Goal: Task Accomplishment & Management: Complete application form

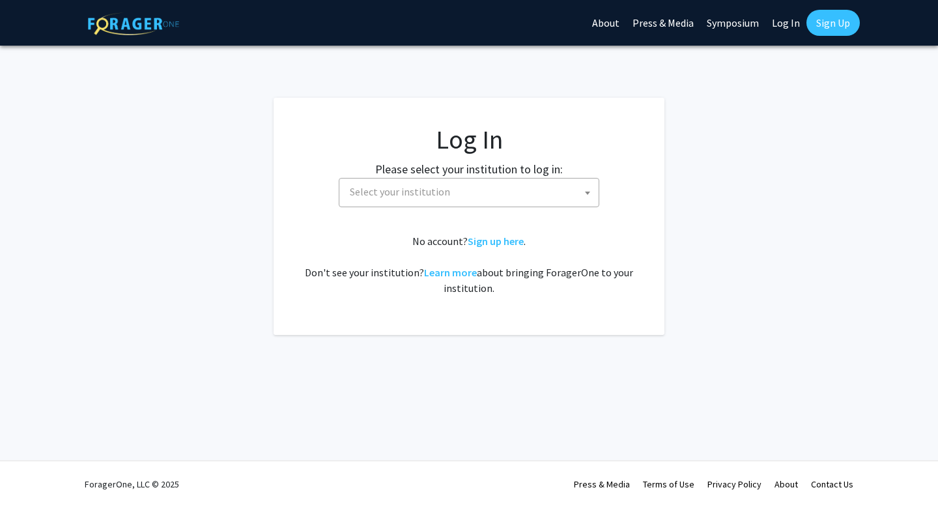
select select
click at [435, 189] on span "Select your institution" at bounding box center [400, 191] width 100 height 13
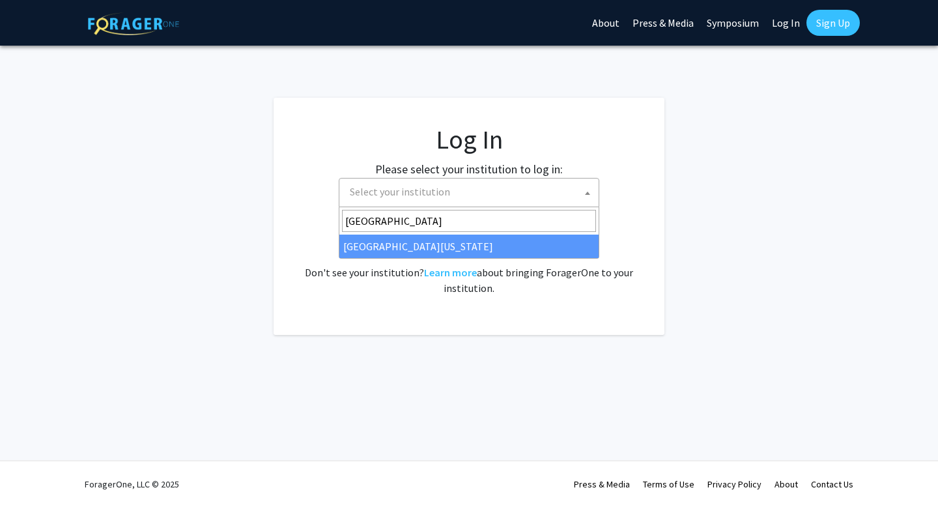
type input "university of maryland"
select select "31"
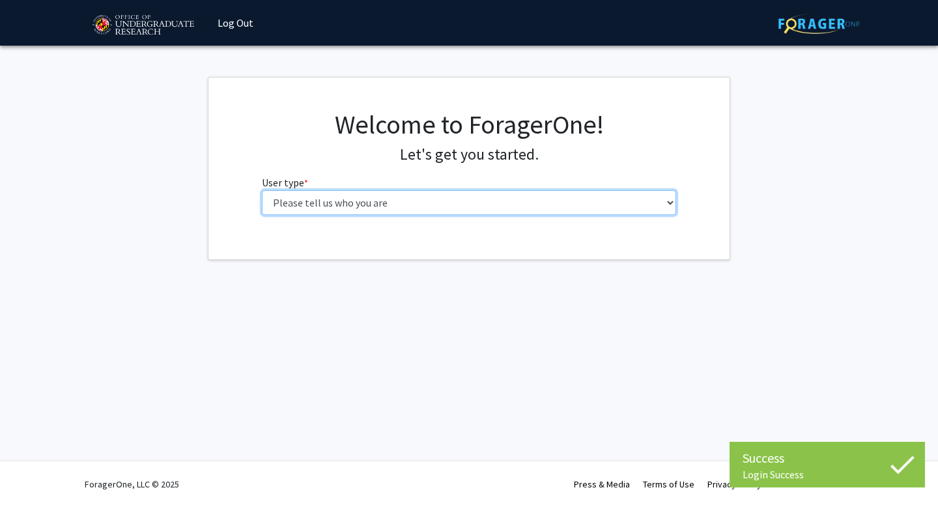
click at [377, 206] on select "Please tell us who you are Undergraduate Student Master's Student Doctoral Cand…" at bounding box center [469, 202] width 415 height 25
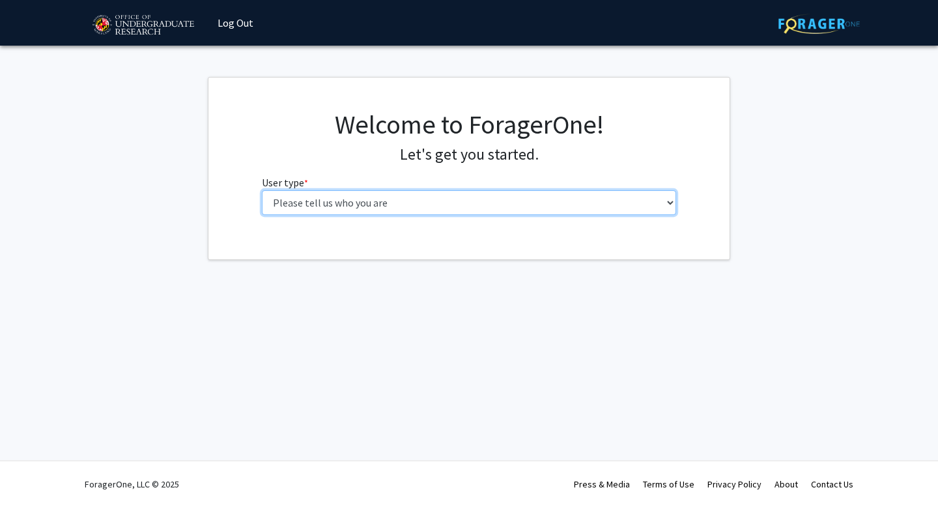
select select "1: undergrad"
click at [262, 190] on select "Please tell us who you are Undergraduate Student Master's Student Doctoral Cand…" at bounding box center [469, 202] width 415 height 25
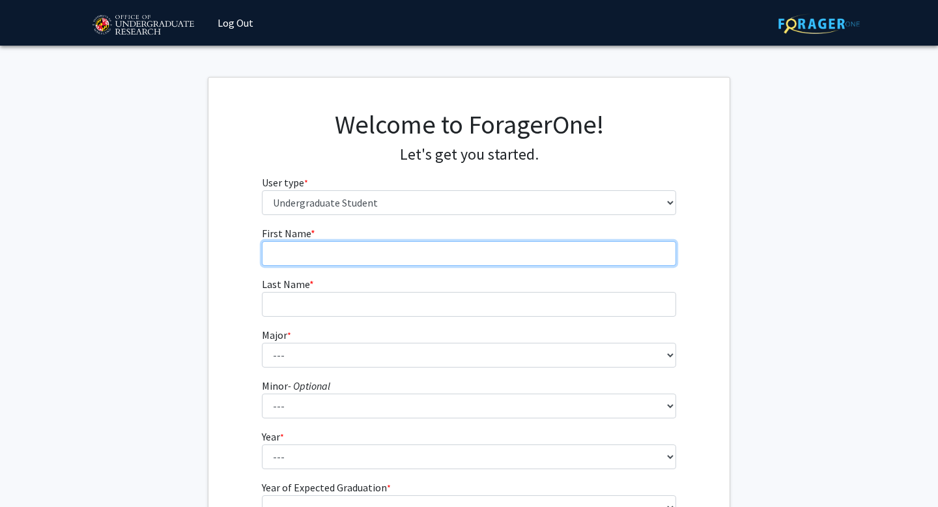
click at [356, 251] on input "First Name * required" at bounding box center [469, 253] width 415 height 25
type input "Nazanin"
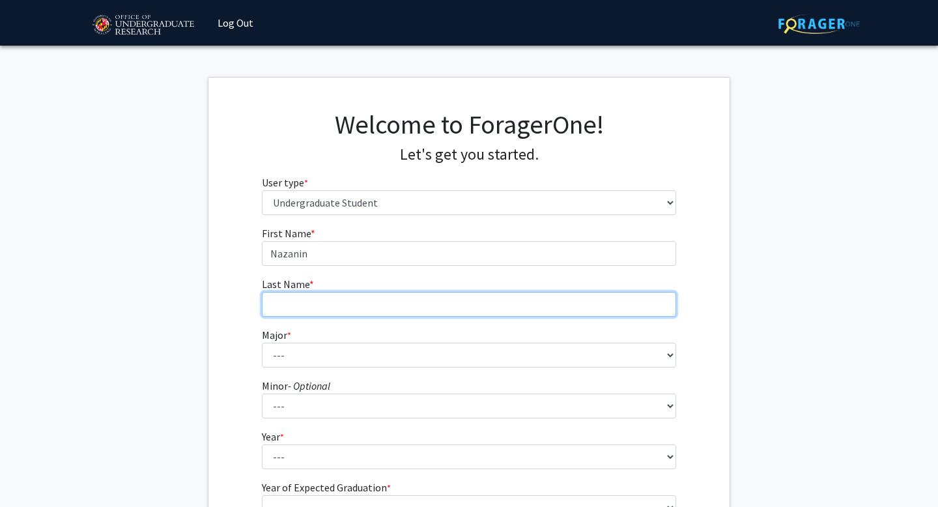
type input "[PERSON_NAME]"
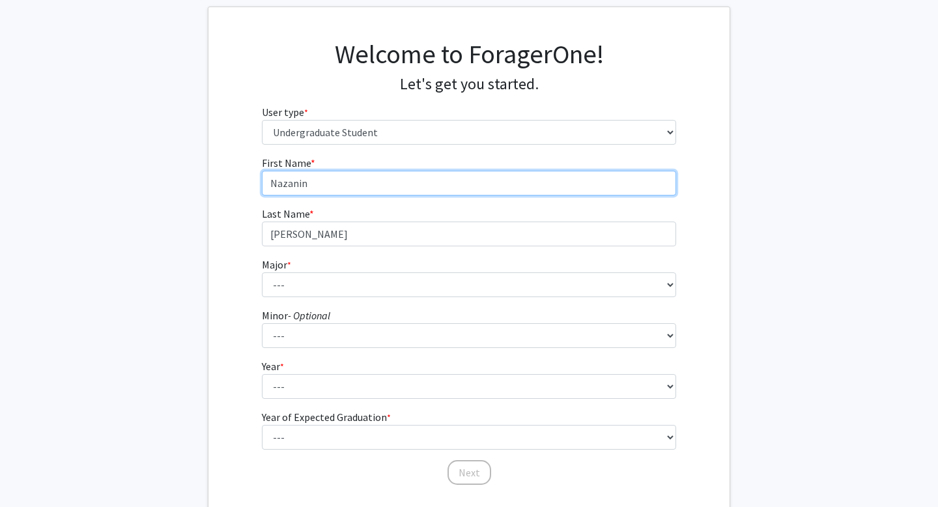
scroll to position [71, 0]
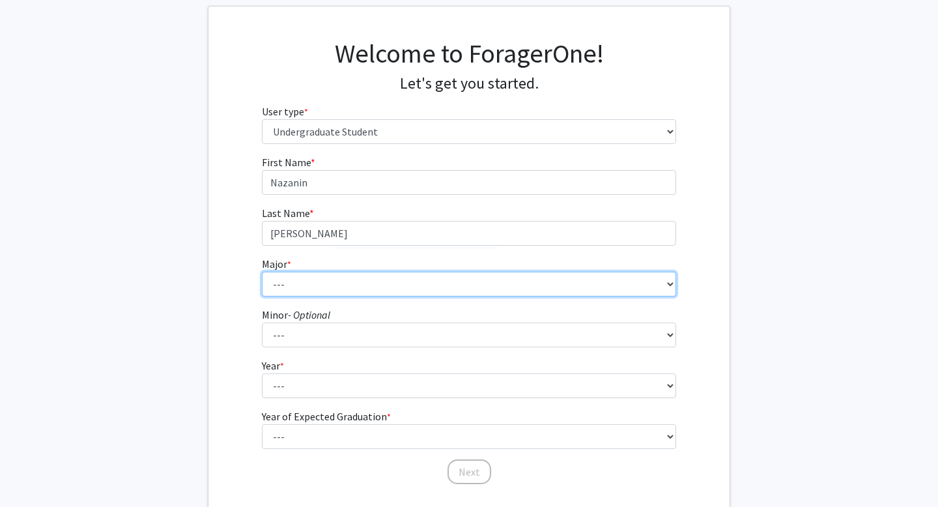
click at [374, 283] on select "--- Accounting Aerospace Engineering African American and Africana Studies Agri…" at bounding box center [469, 284] width 415 height 25
select select "56: 2357"
click at [262, 272] on select "--- Accounting Aerospace Engineering African American and Africana Studies Agri…" at bounding box center [469, 284] width 415 height 25
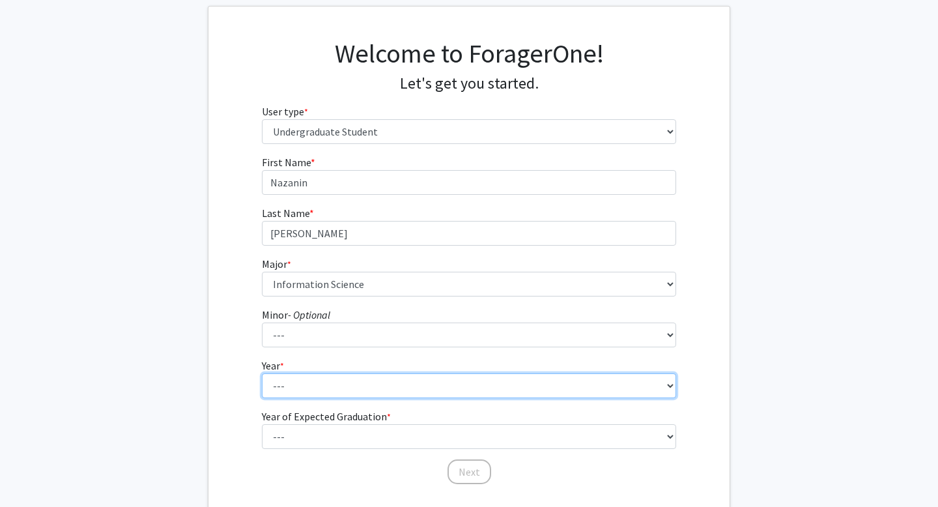
click at [350, 382] on select "--- First-year Sophomore Junior Senior Postbaccalaureate Certificate" at bounding box center [469, 385] width 415 height 25
select select "4: senior"
click at [262, 373] on select "--- First-year Sophomore Junior Senior Postbaccalaureate Certificate" at bounding box center [469, 385] width 415 height 25
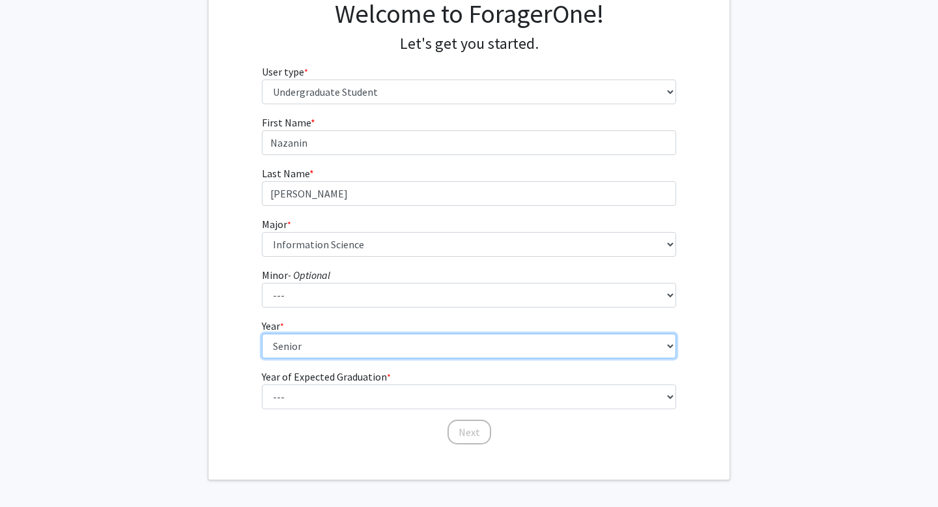
scroll to position [113, 0]
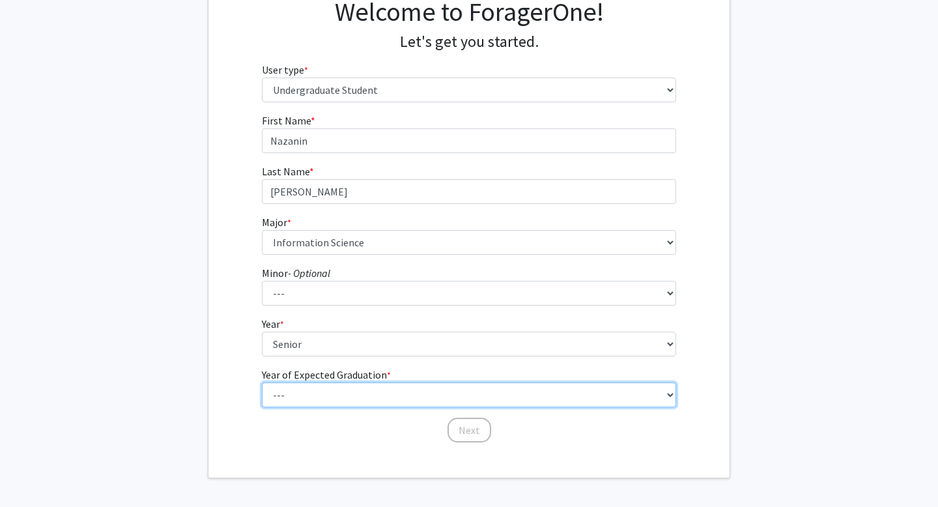
click at [337, 398] on select "--- 2025 2026 2027 2028 2029 2030 2031 2032 2033 2034" at bounding box center [469, 394] width 415 height 25
select select "2: 2026"
click at [262, 382] on select "--- 2025 2026 2027 2028 2029 2030 2031 2032 2033 2034" at bounding box center [469, 394] width 415 height 25
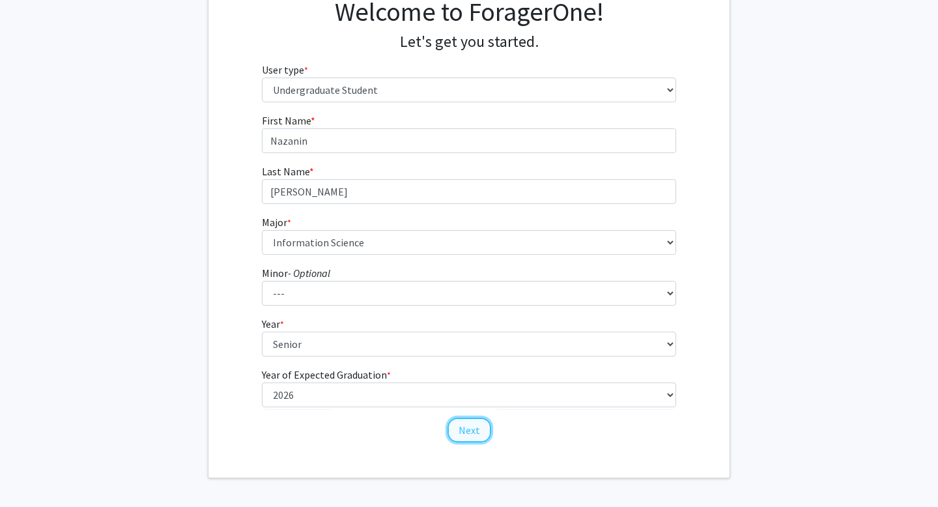
click at [459, 434] on button "Next" at bounding box center [469, 429] width 44 height 25
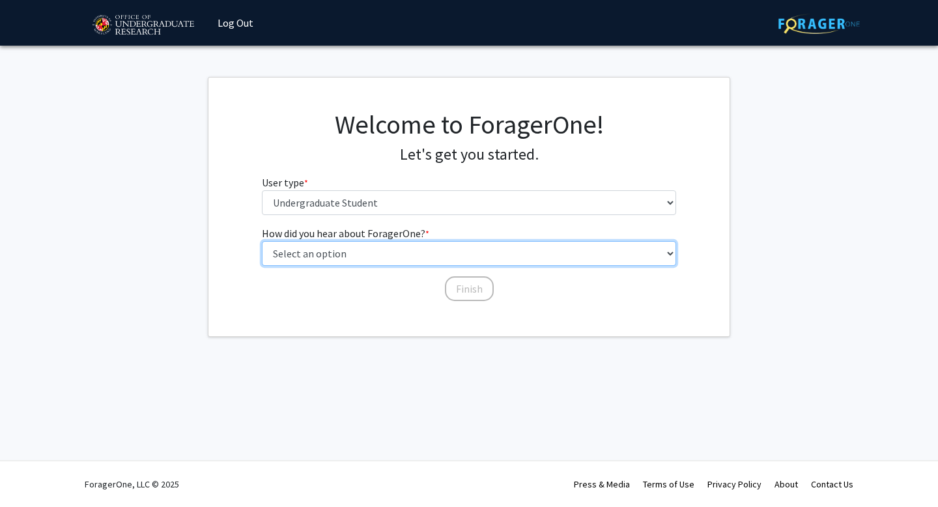
click at [421, 253] on select "Select an option Peer/student recommendation Faculty/staff recommendation Unive…" at bounding box center [469, 253] width 415 height 25
select select "1: peer_recommendation"
click at [262, 241] on select "Select an option Peer/student recommendation Faculty/staff recommendation Unive…" at bounding box center [469, 253] width 415 height 25
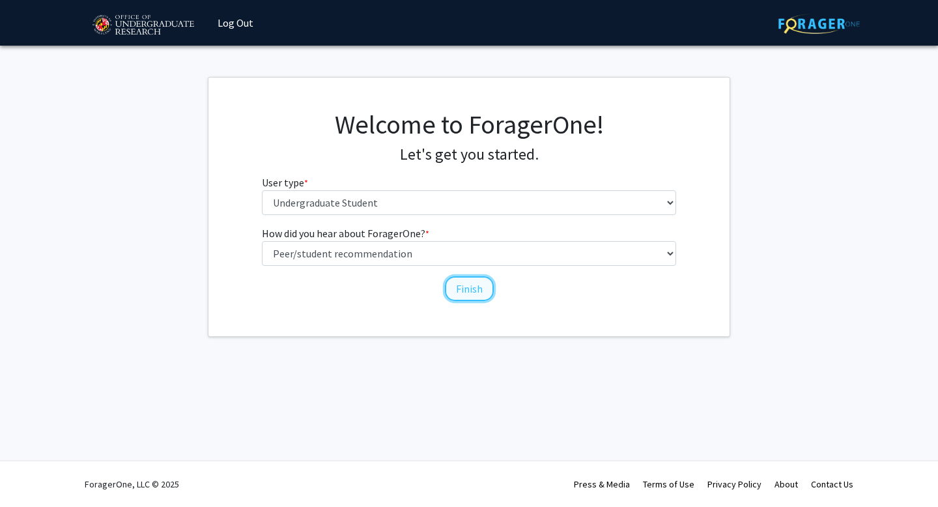
click at [471, 283] on button "Finish" at bounding box center [469, 288] width 49 height 25
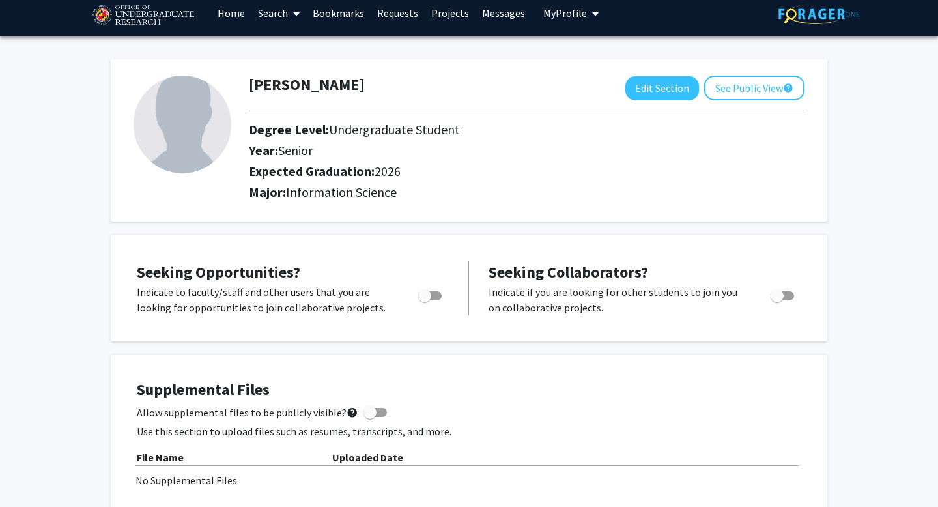
scroll to position [11, 0]
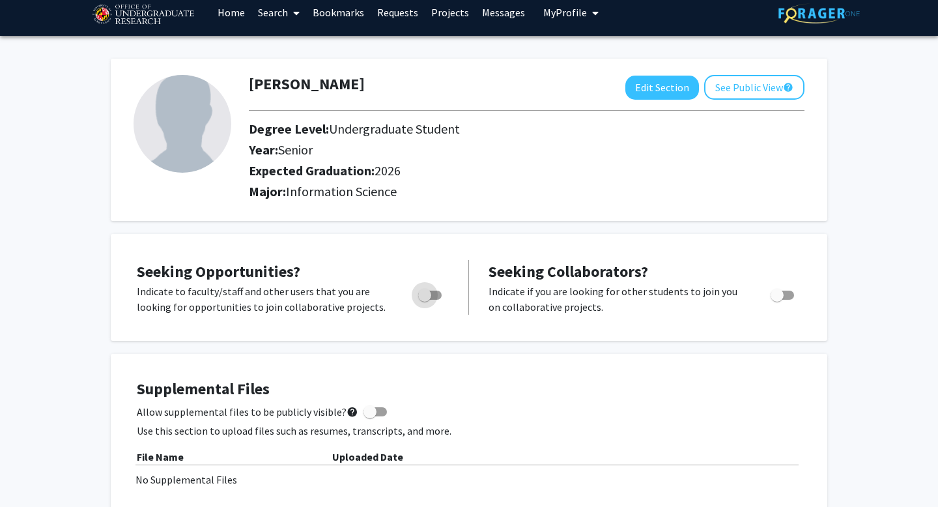
click at [432, 299] on span "Toggle" at bounding box center [429, 294] width 23 height 9
click at [425, 300] on input "Are you actively seeking opportunities?" at bounding box center [424, 300] width 1 height 1
checkbox input "true"
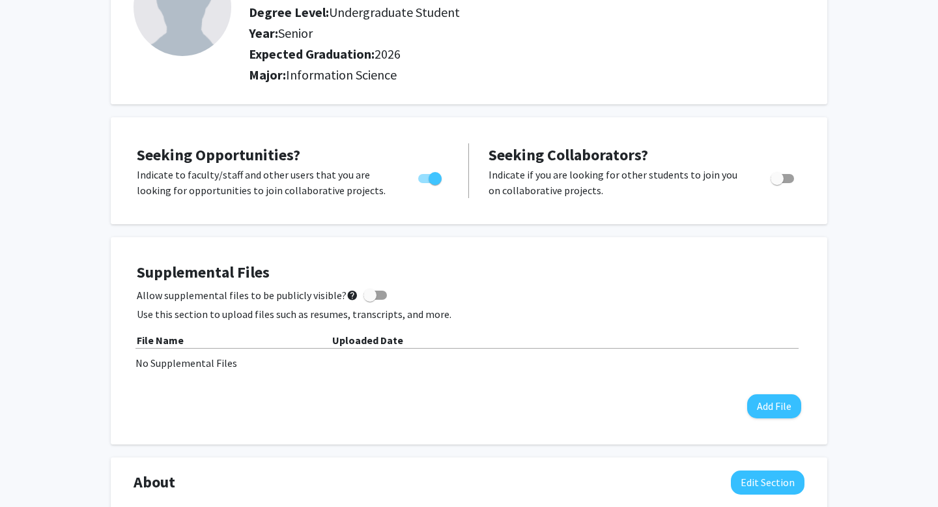
scroll to position [129, 0]
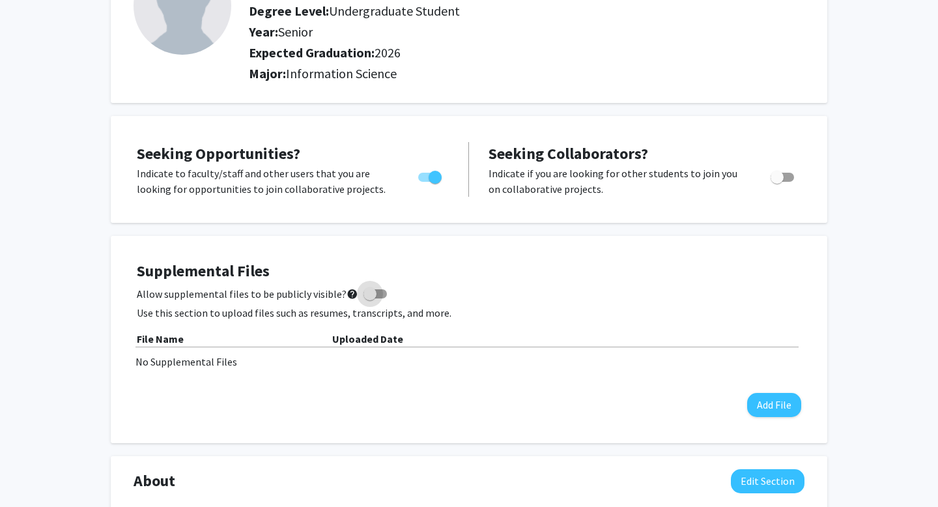
click at [373, 295] on span at bounding box center [374, 293] width 23 height 9
click at [370, 298] on input "Allow supplemental files to be publicly visible? help" at bounding box center [369, 298] width 1 height 1
checkbox input "true"
click at [758, 400] on button "Add File" at bounding box center [774, 405] width 54 height 24
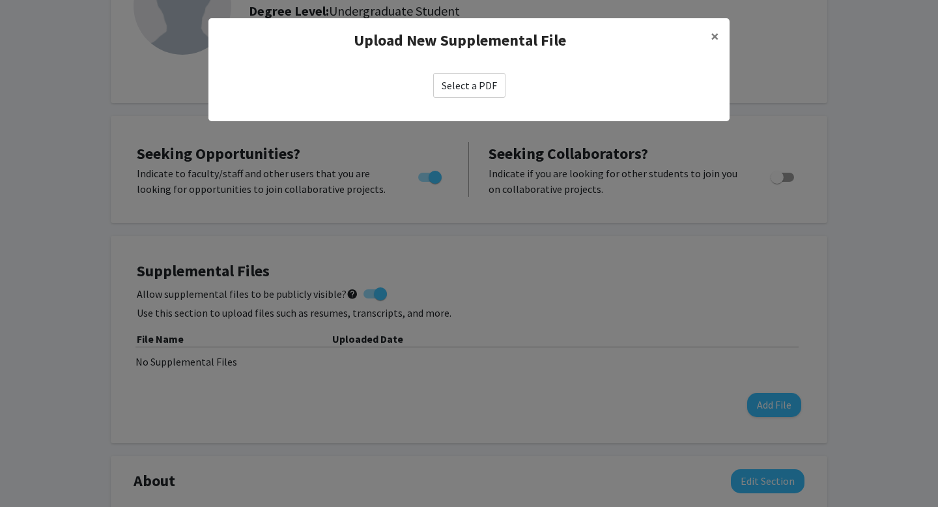
click at [483, 91] on label "Select a PDF" at bounding box center [469, 85] width 72 height 25
click at [0, 0] on input "Select a PDF" at bounding box center [0, 0] width 0 height 0
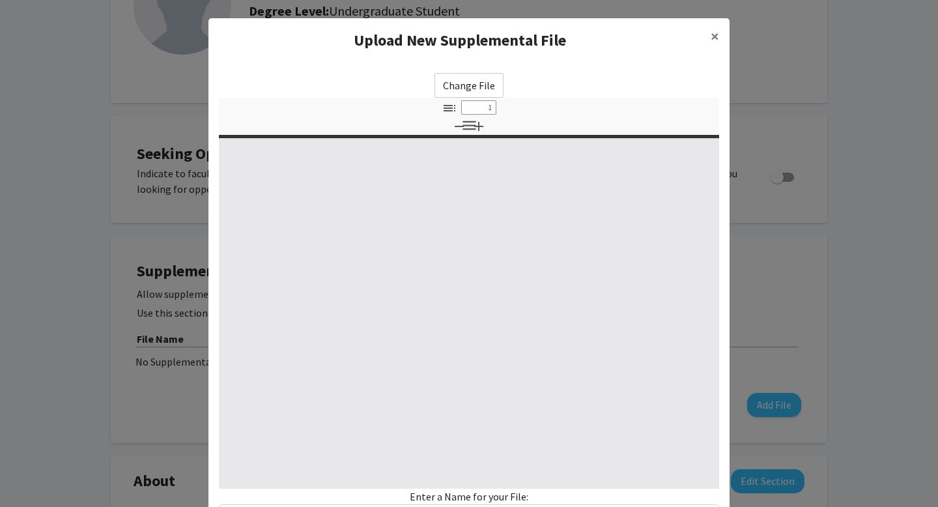
select select "custom"
type input "0"
select select "custom"
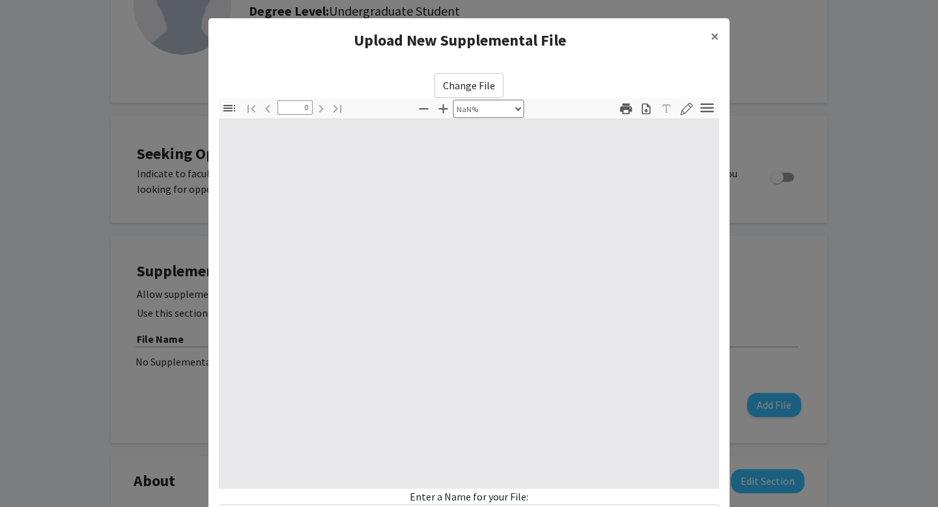
type input "1"
select select "auto"
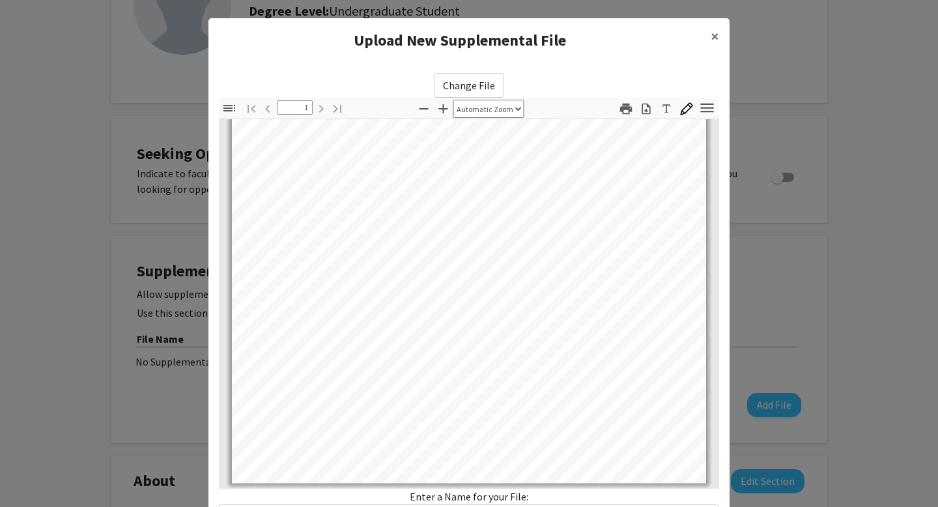
scroll to position [110, 0]
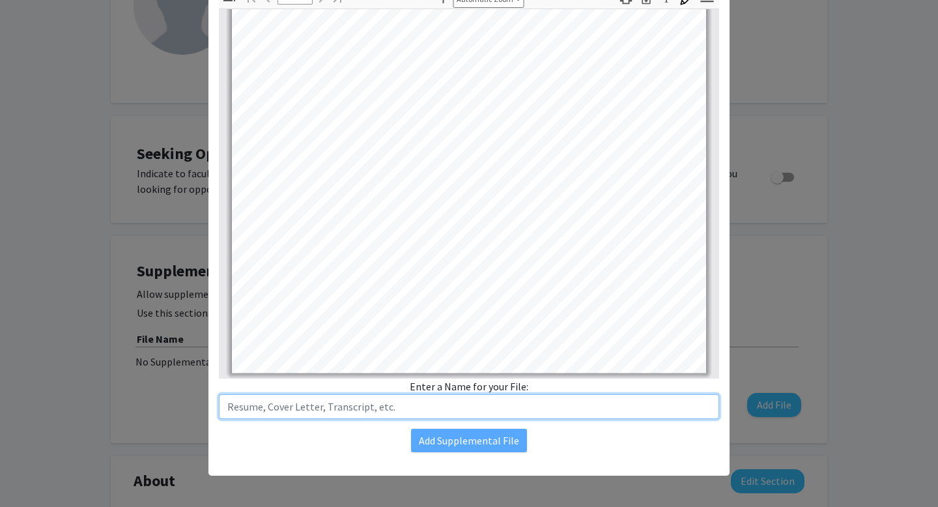
click at [496, 407] on input "text" at bounding box center [469, 406] width 500 height 25
type input "[PERSON_NAME] Resume"
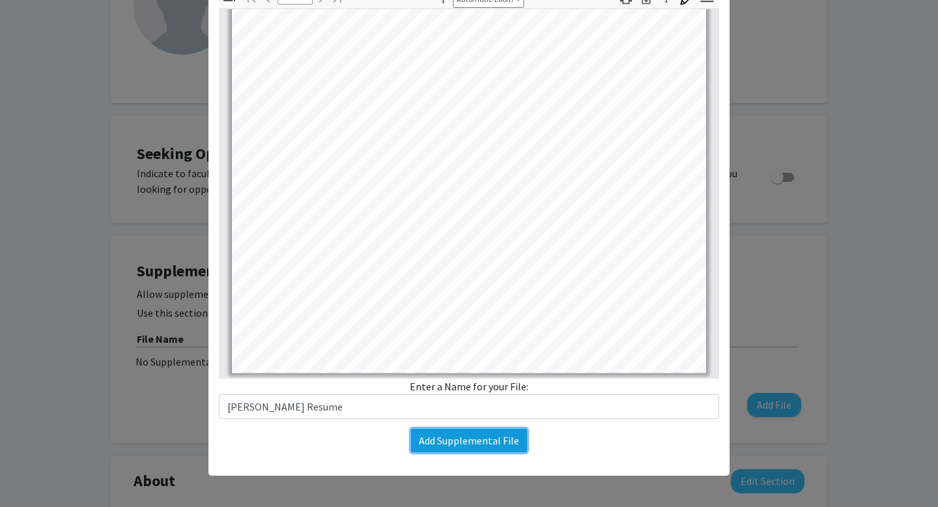
click at [484, 442] on button "Add Supplemental File" at bounding box center [469, 439] width 116 height 23
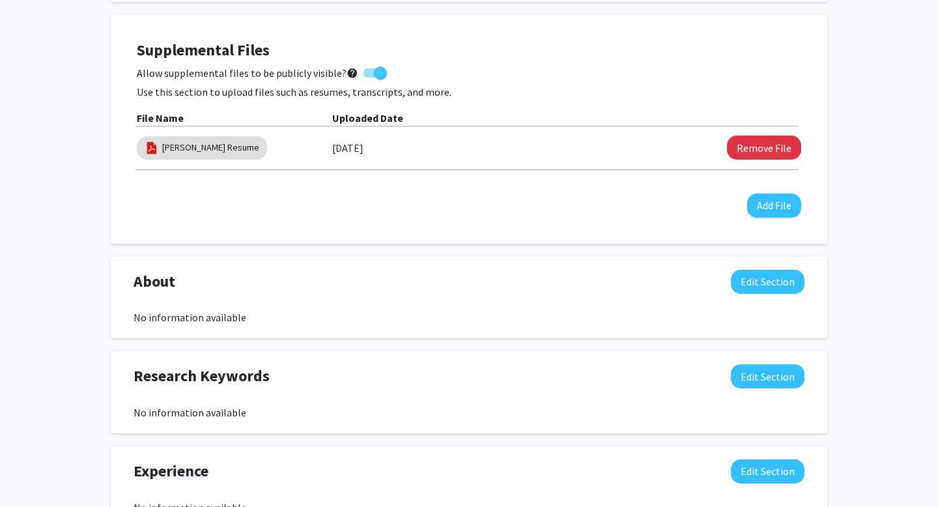
scroll to position [352, 0]
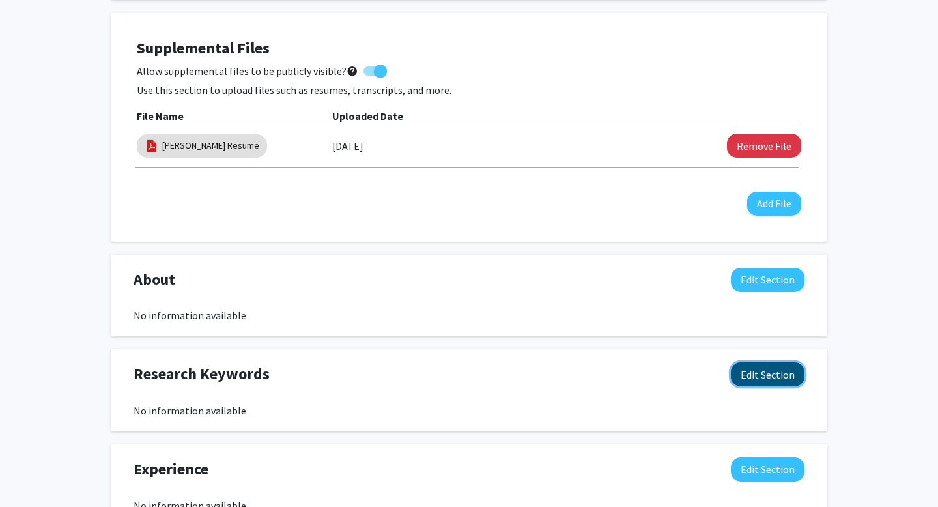
click at [765, 371] on button "Edit Section" at bounding box center [768, 374] width 74 height 24
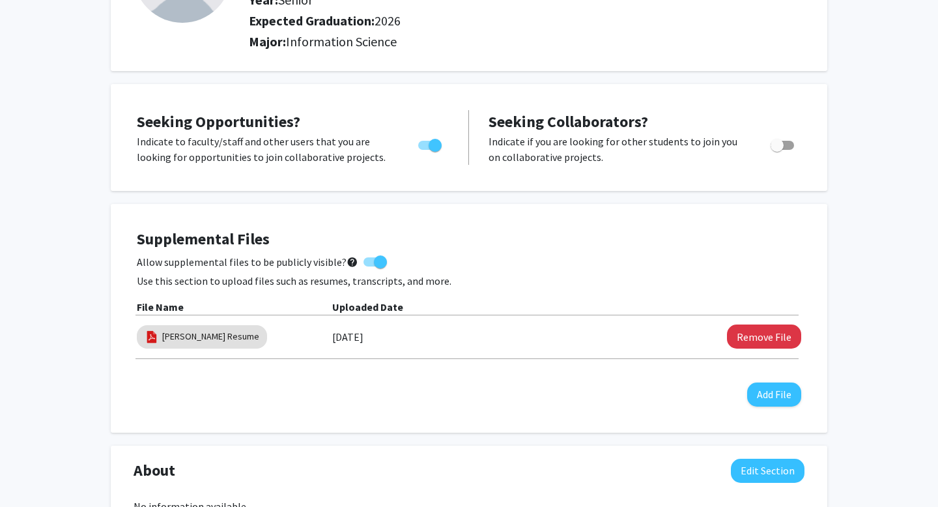
scroll to position [154, 0]
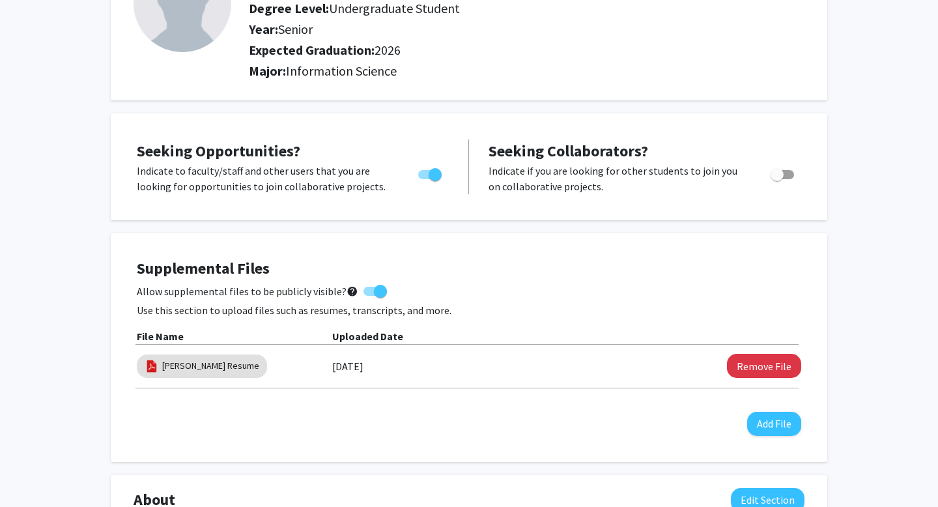
scroll to position [0, 0]
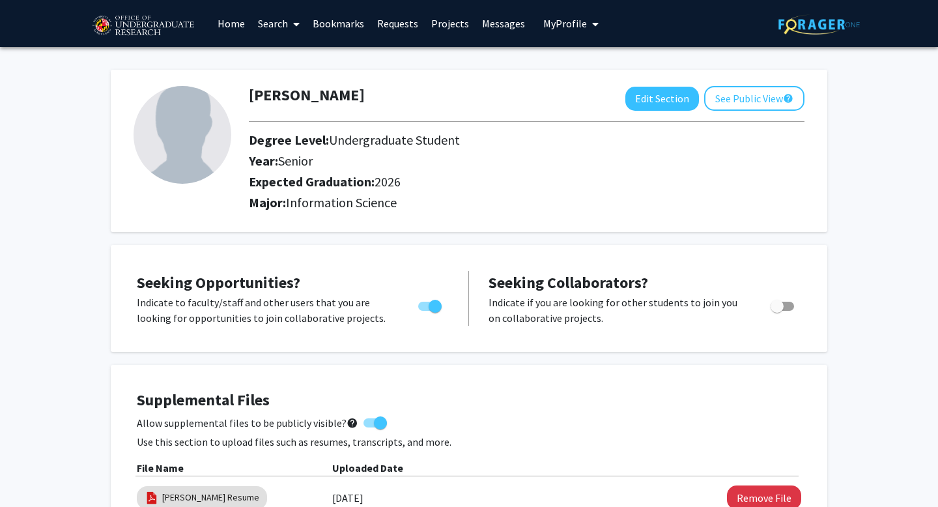
click at [276, 24] on link "Search" at bounding box center [278, 24] width 55 height 46
click at [323, 24] on link "Bookmarks" at bounding box center [338, 24] width 64 height 46
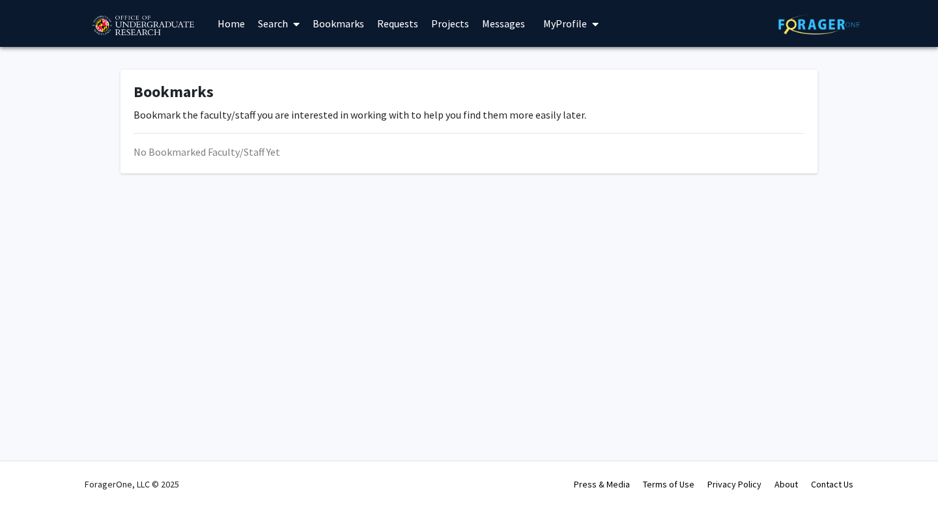
click at [384, 31] on link "Requests" at bounding box center [398, 24] width 54 height 46
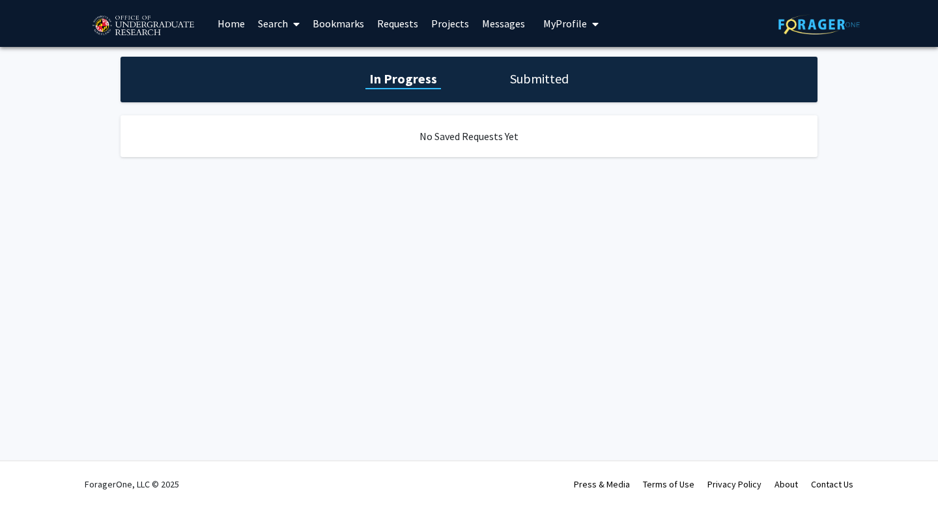
click at [450, 22] on link "Projects" at bounding box center [450, 24] width 51 height 46
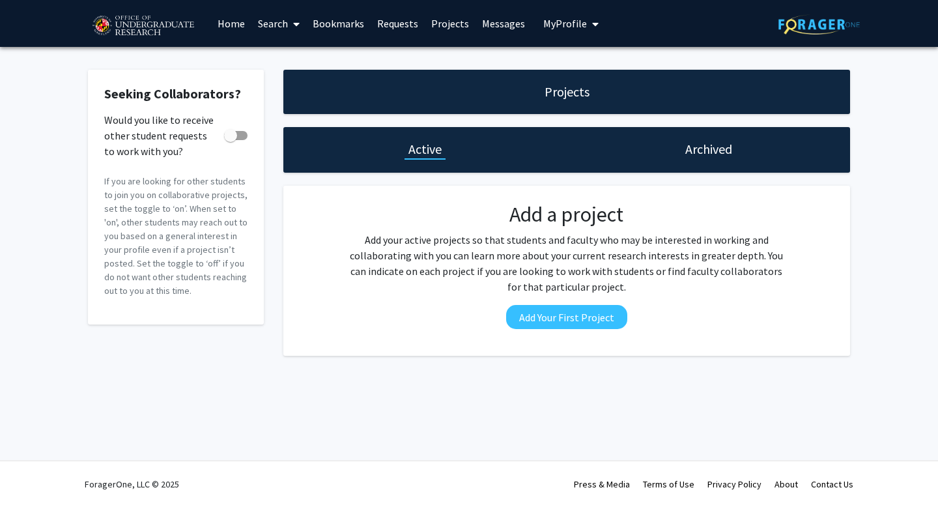
click at [495, 20] on link "Messages" at bounding box center [503, 24] width 56 height 46
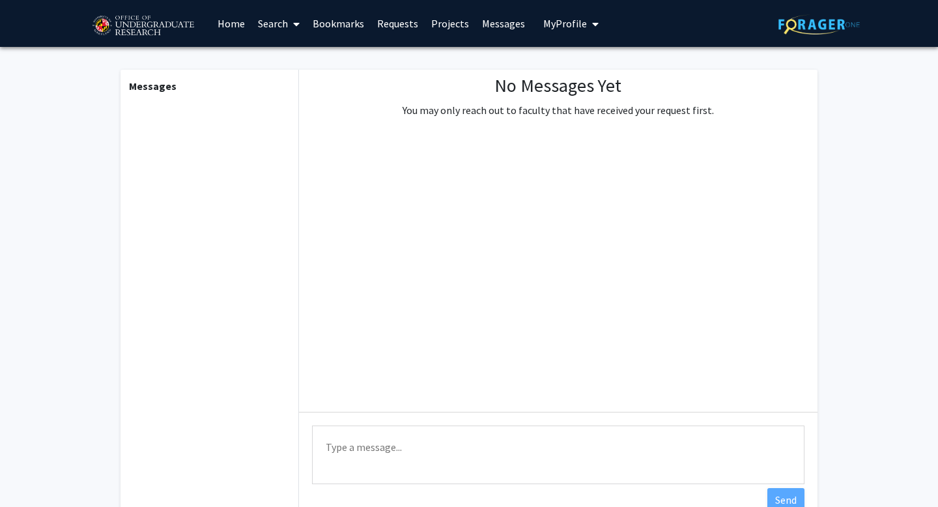
click at [550, 25] on span "My Profile" at bounding box center [565, 23] width 44 height 13
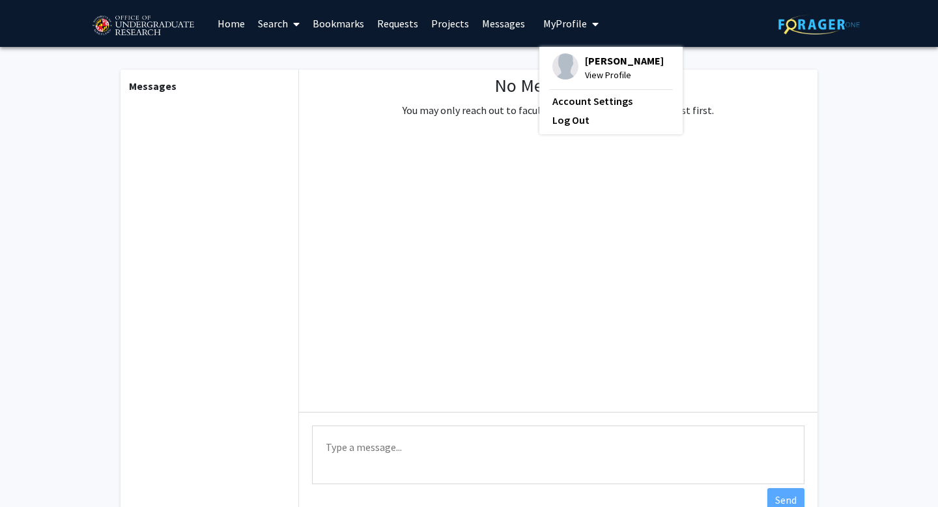
click at [804, 175] on div "No Messages Yet You may only reach out to faculty that have received your reque…" at bounding box center [558, 241] width 518 height 342
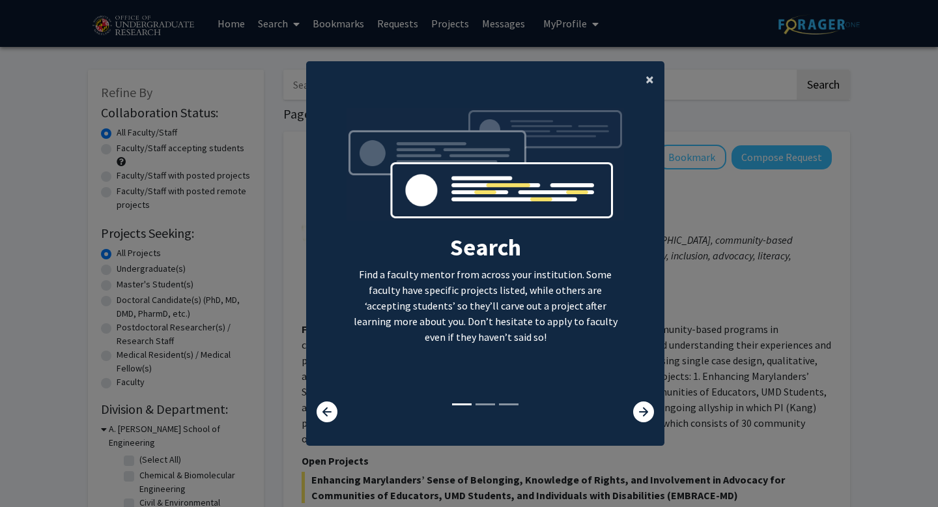
click at [649, 78] on span "×" at bounding box center [649, 79] width 8 height 20
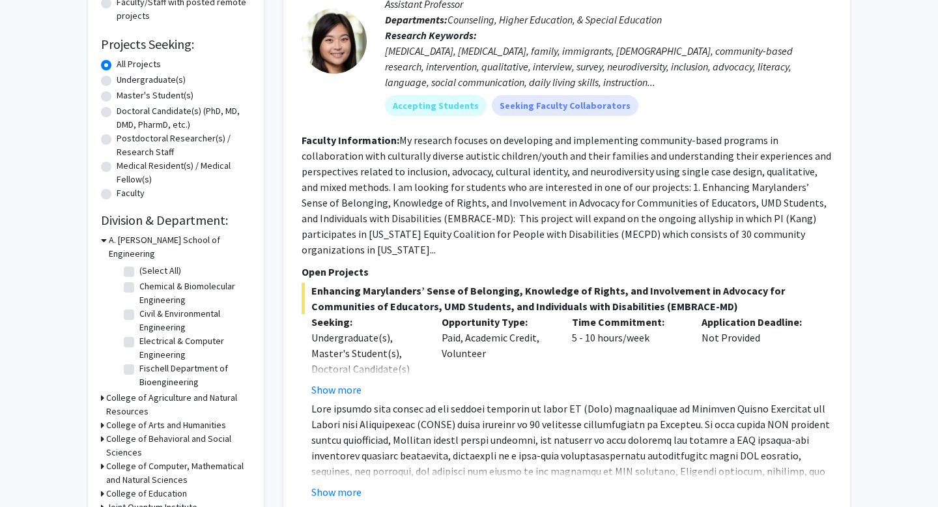
scroll to position [192, 0]
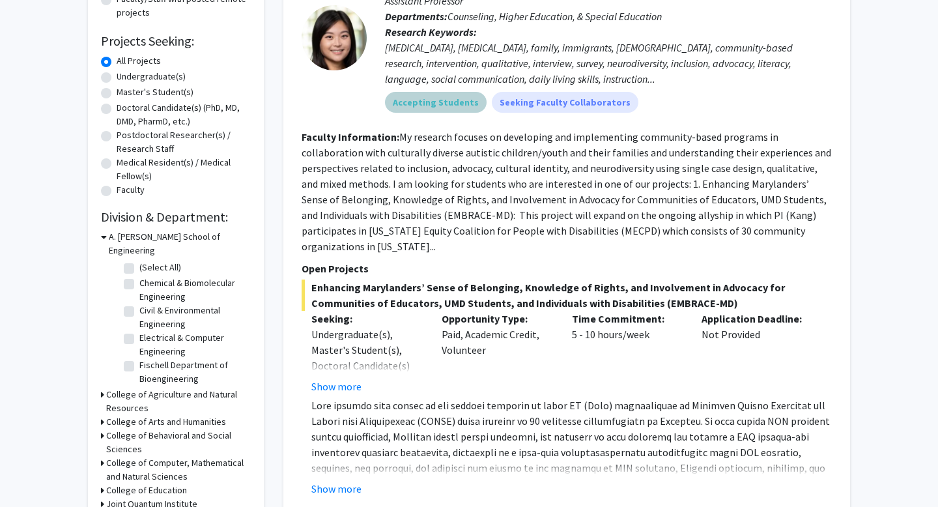
click at [458, 104] on mat-chip "Accepting Students" at bounding box center [436, 102] width 102 height 21
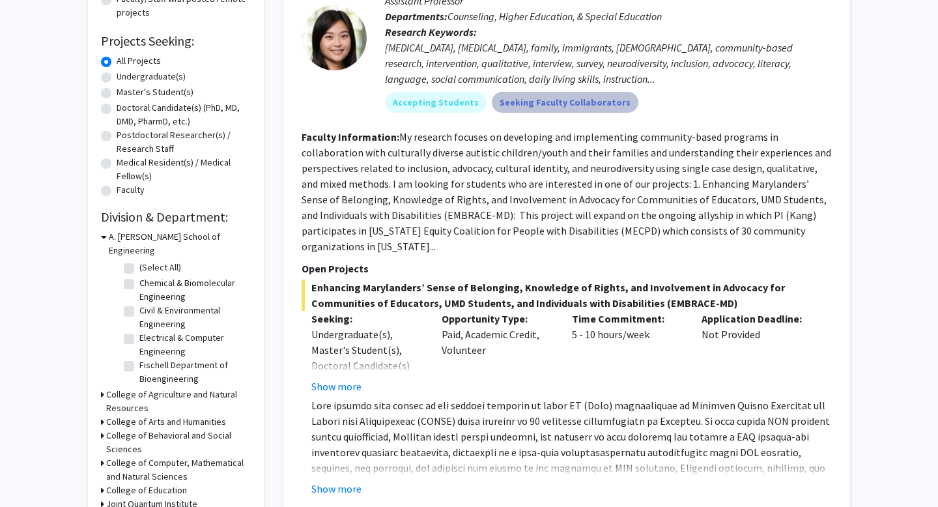
click at [531, 94] on mat-chip "Seeking Faculty Collaborators" at bounding box center [565, 102] width 147 height 21
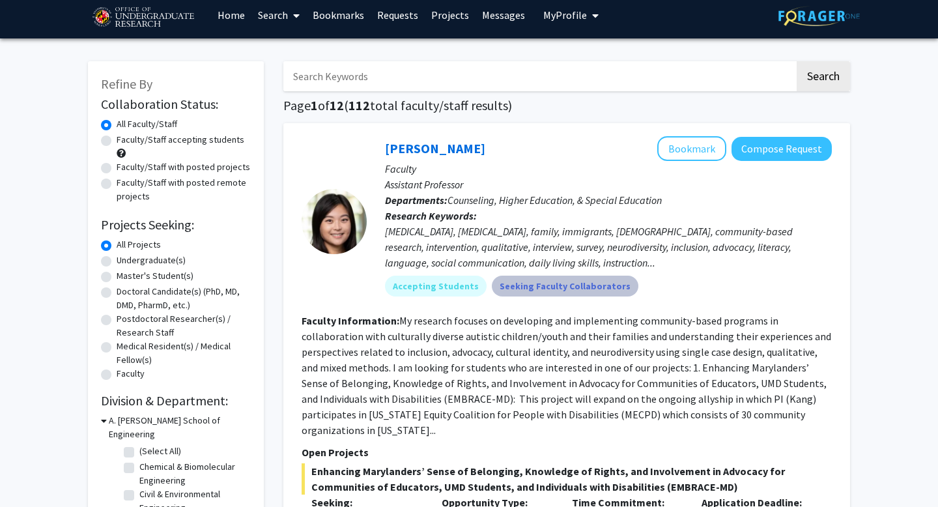
scroll to position [10, 0]
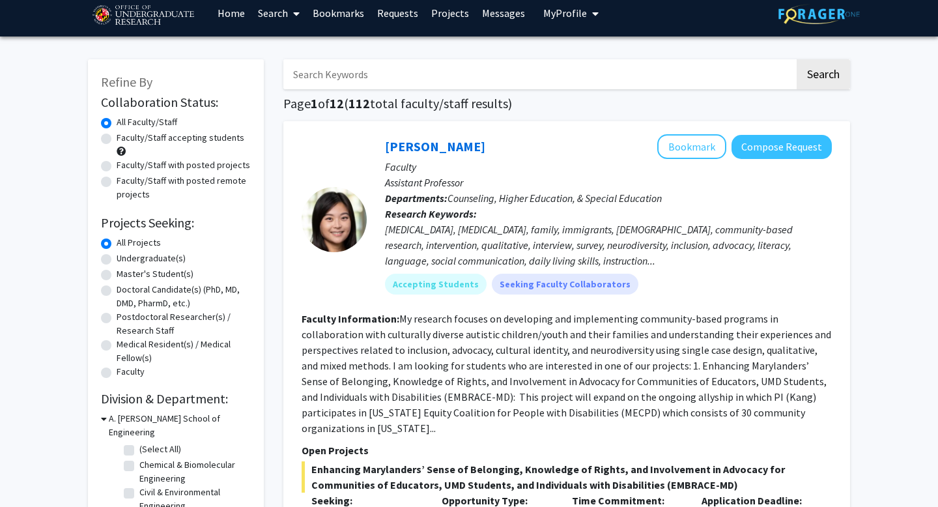
click at [117, 259] on label "Undergraduate(s)" at bounding box center [151, 258] width 69 height 14
click at [117, 259] on input "Undergraduate(s)" at bounding box center [121, 255] width 8 height 8
radio input "true"
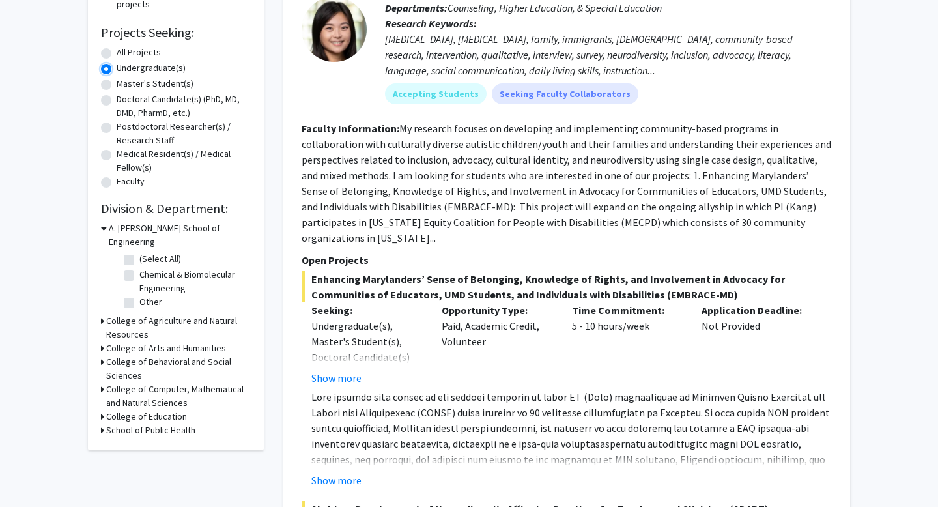
scroll to position [201, 0]
click at [124, 316] on h3 "College of Agriculture and Natural Resources" at bounding box center [178, 326] width 145 height 27
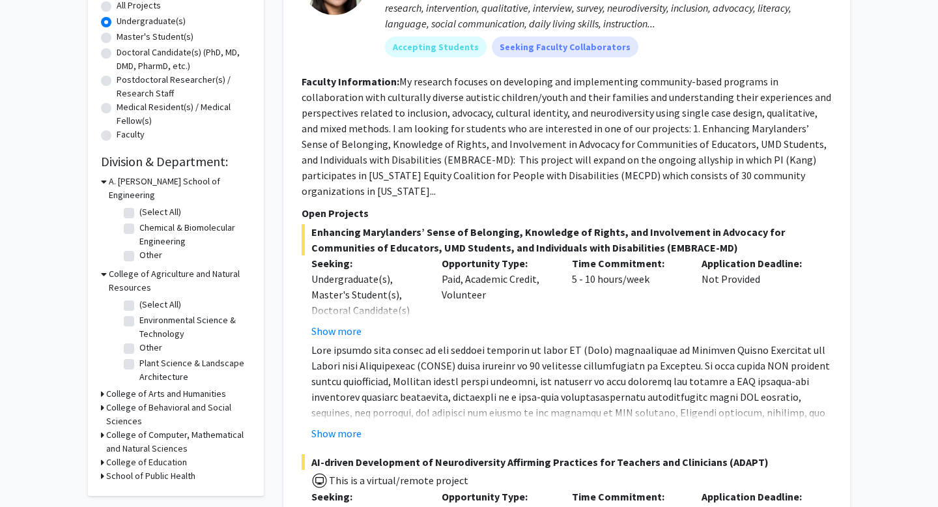
scroll to position [249, 0]
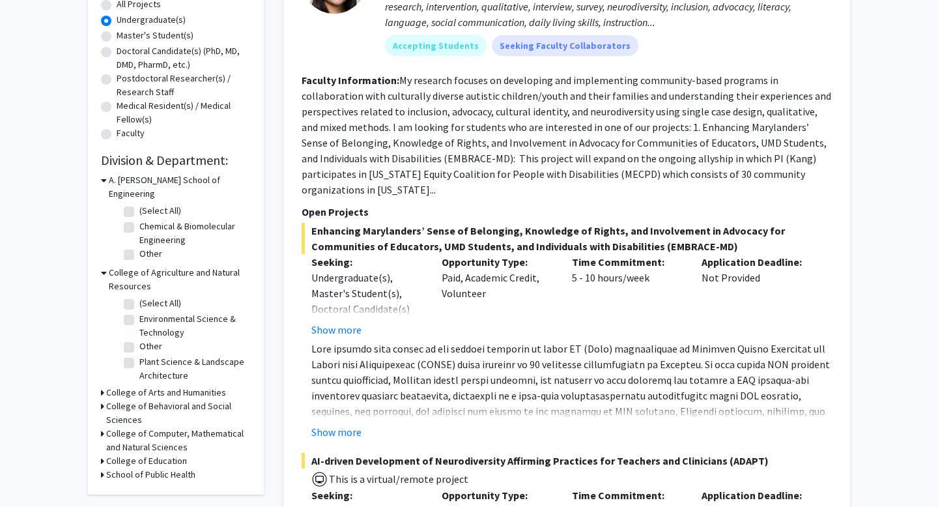
click at [134, 204] on fg-checkbox "(Select All) (Select All)" at bounding box center [186, 212] width 124 height 16
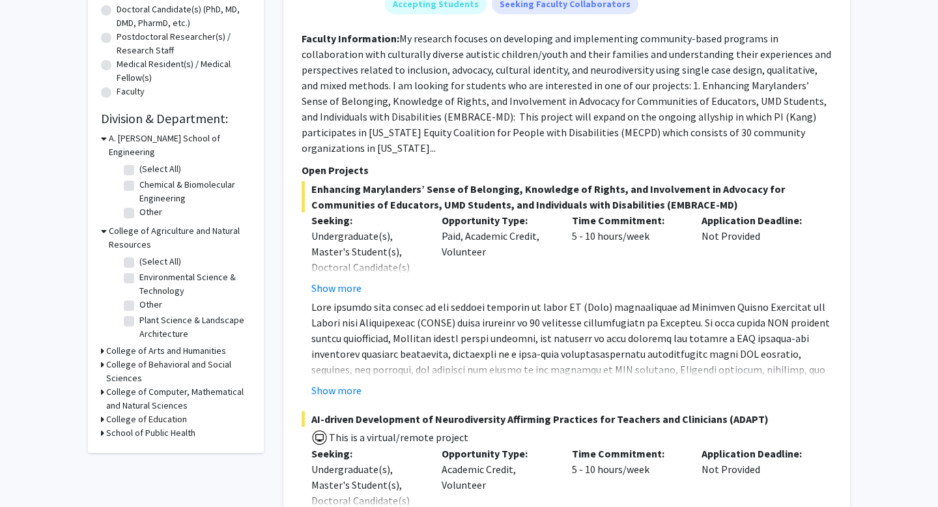
scroll to position [294, 0]
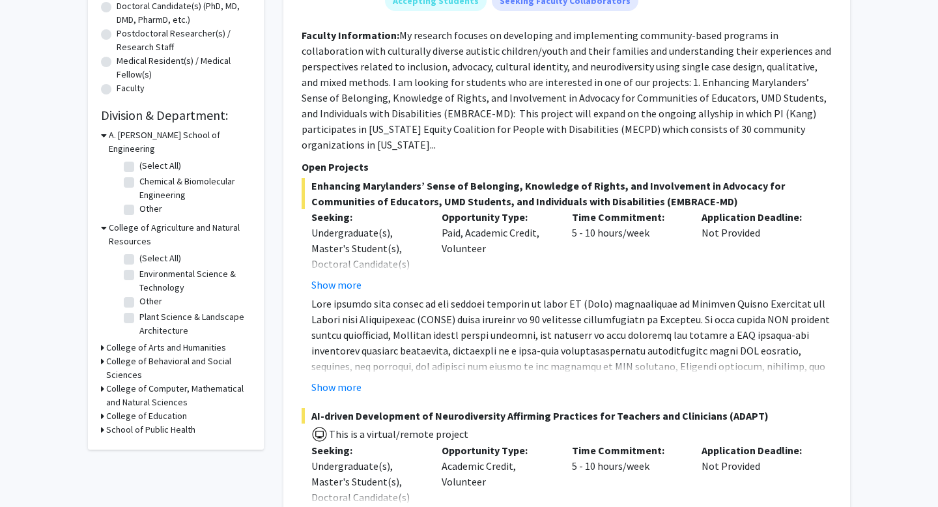
click at [130, 409] on h3 "College of Education" at bounding box center [146, 416] width 81 height 14
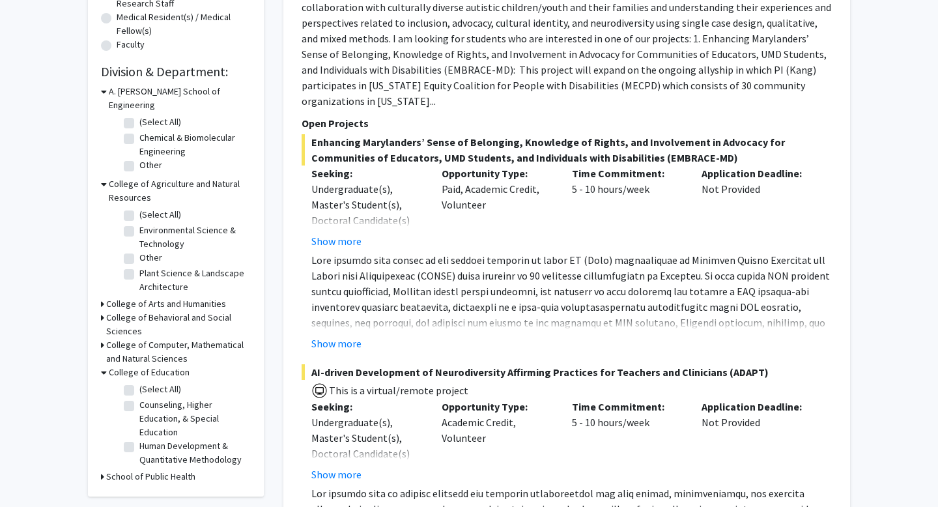
scroll to position [342, 0]
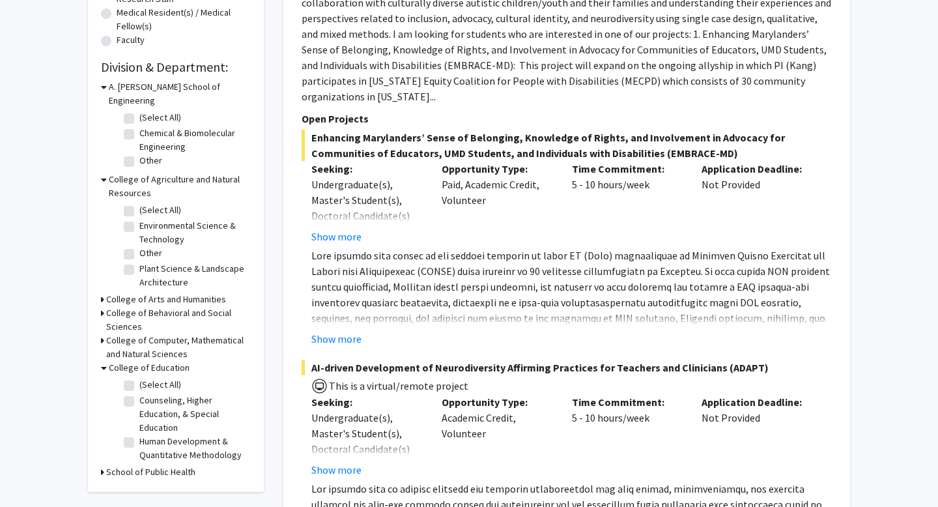
click at [139, 393] on label "Counseling, Higher Education, & Special Education" at bounding box center [193, 413] width 108 height 41
click at [139, 393] on input "Counseling, Higher Education, & Special Education" at bounding box center [143, 397] width 8 height 8
checkbox input "true"
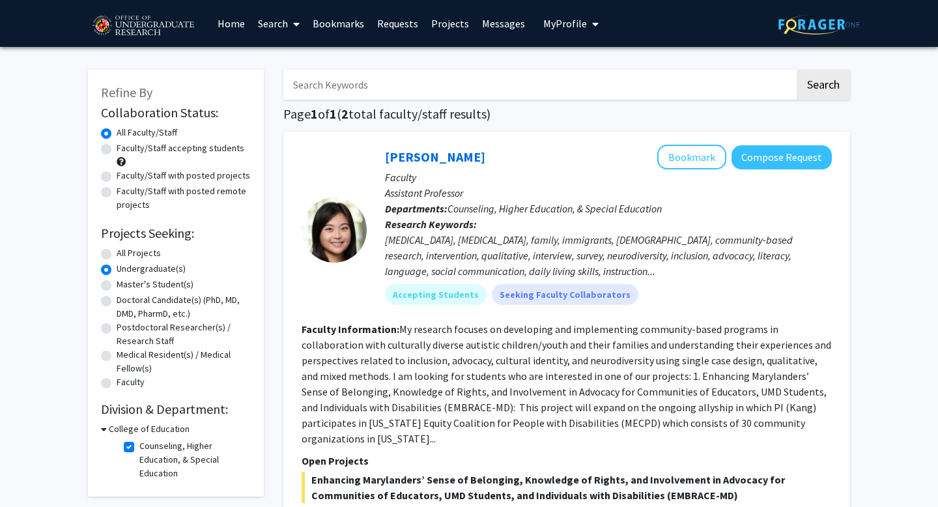
click at [117, 253] on label "All Projects" at bounding box center [139, 253] width 44 height 14
click at [117, 253] on input "All Projects" at bounding box center [121, 250] width 8 height 8
radio input "true"
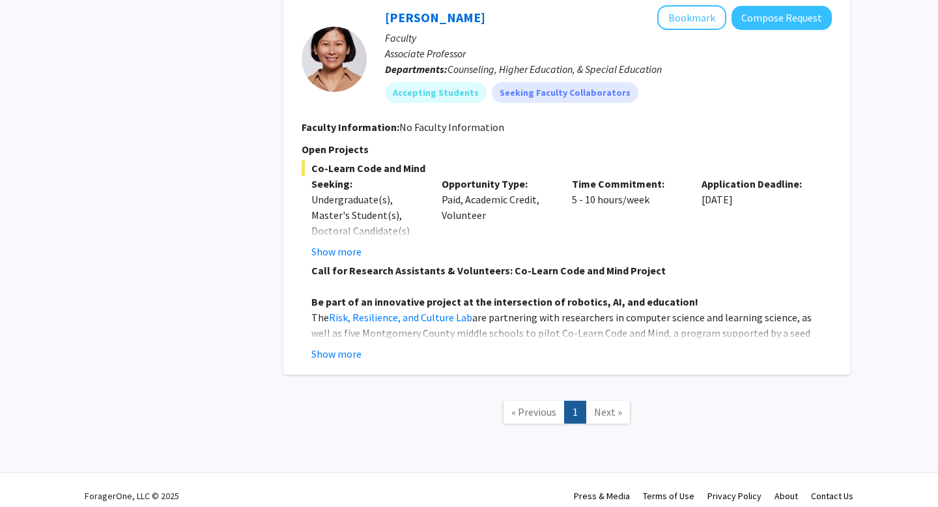
scroll to position [1124, 0]
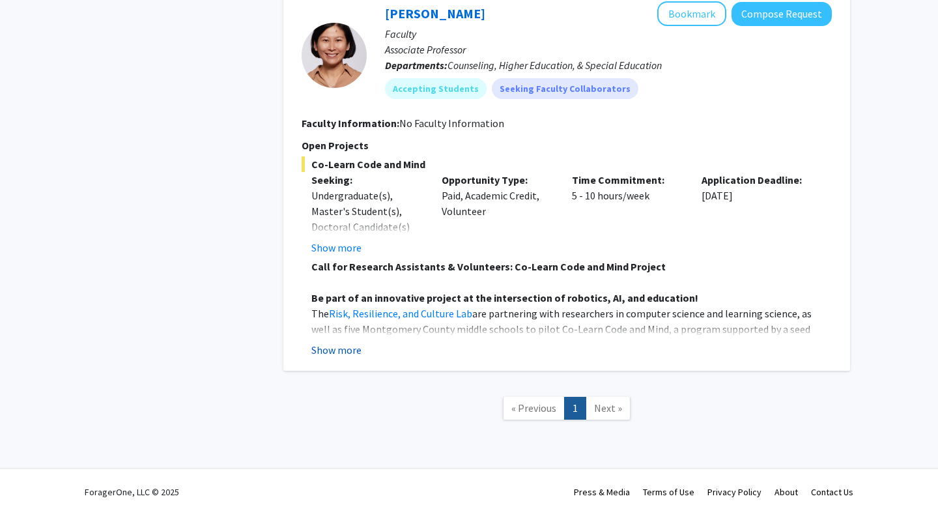
click at [346, 352] on button "Show more" at bounding box center [336, 350] width 50 height 16
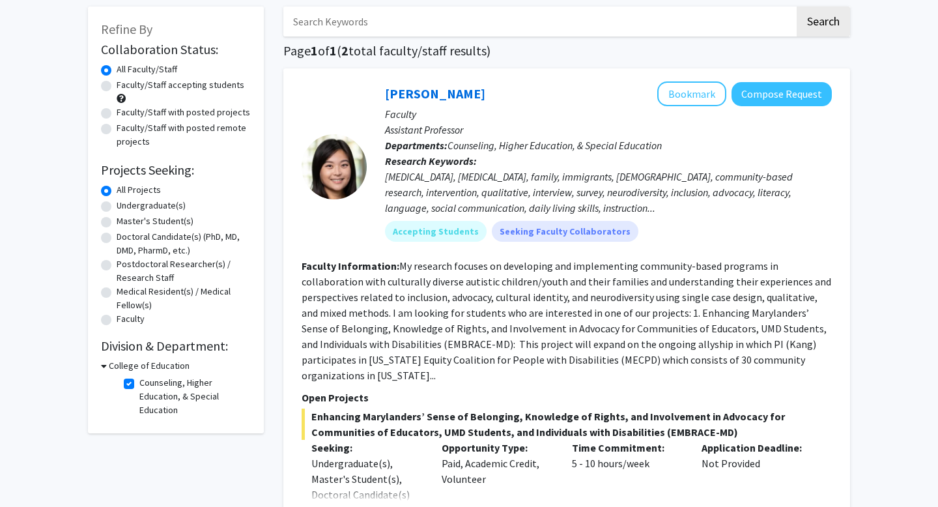
scroll to position [68, 0]
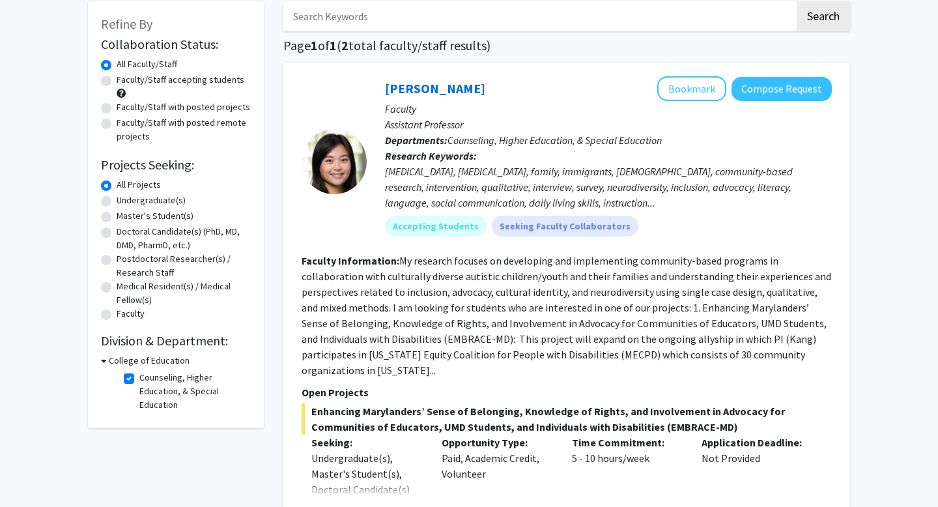
click at [139, 376] on label "Counseling, Higher Education, & Special Education" at bounding box center [193, 391] width 108 height 41
click at [139, 376] on input "Counseling, Higher Education, & Special Education" at bounding box center [143, 375] width 8 height 8
checkbox input "false"
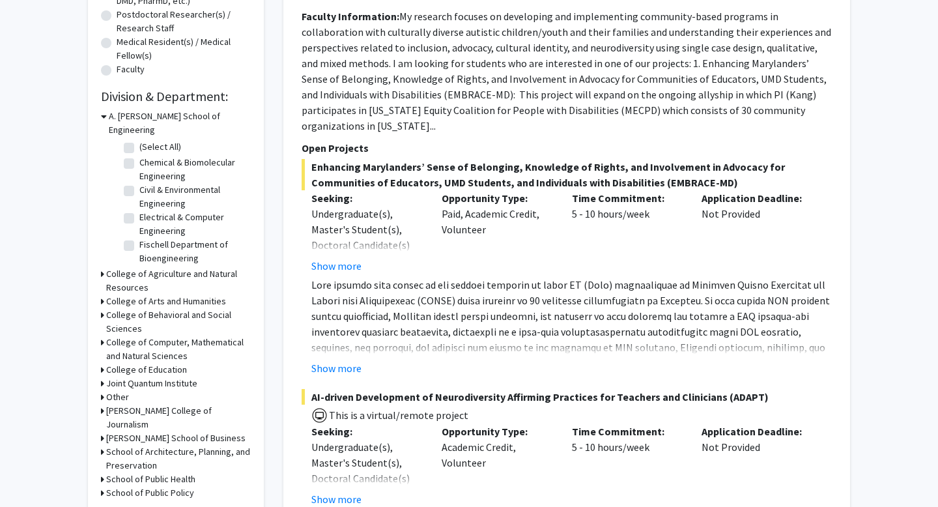
scroll to position [314, 0]
click at [102, 334] on icon at bounding box center [102, 341] width 3 height 14
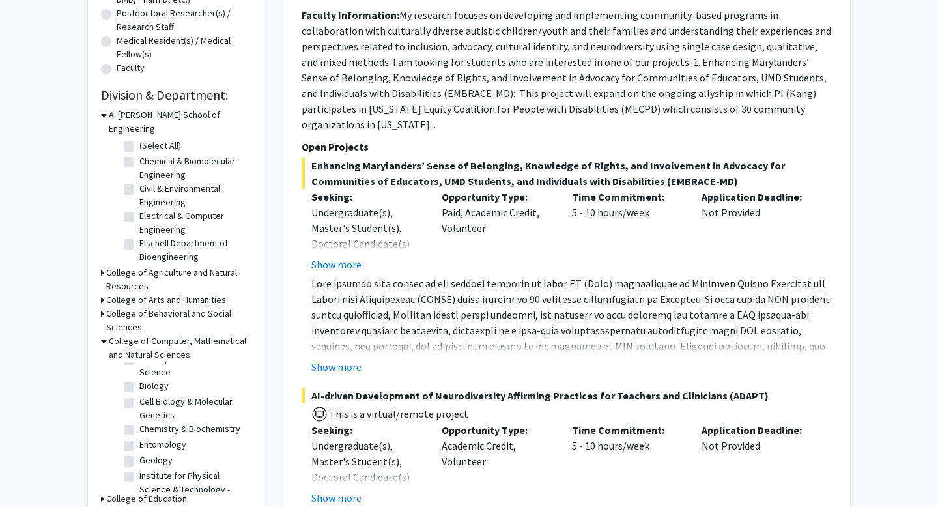
scroll to position [49, 0]
click at [139, 374] on label "Biology" at bounding box center [153, 381] width 29 height 14
click at [139, 374] on input "Biology" at bounding box center [143, 378] width 8 height 8
checkbox input "true"
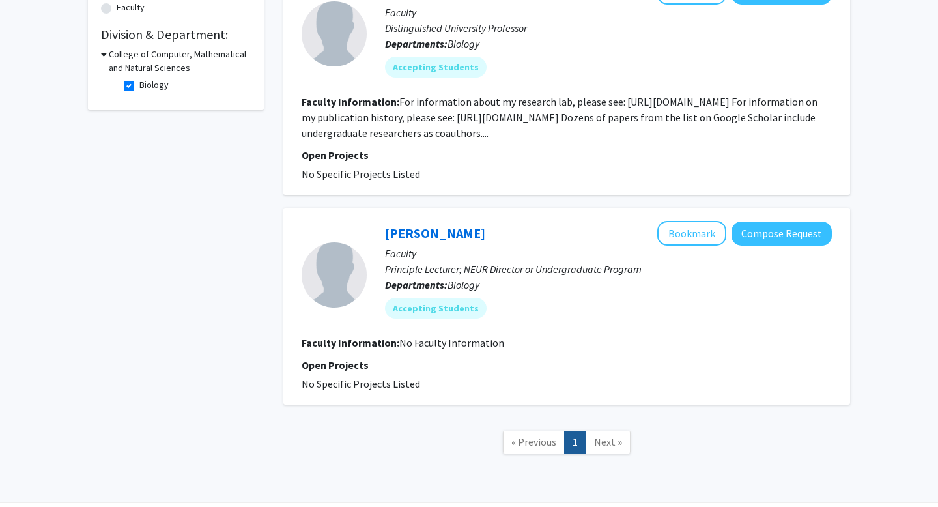
scroll to position [416, 0]
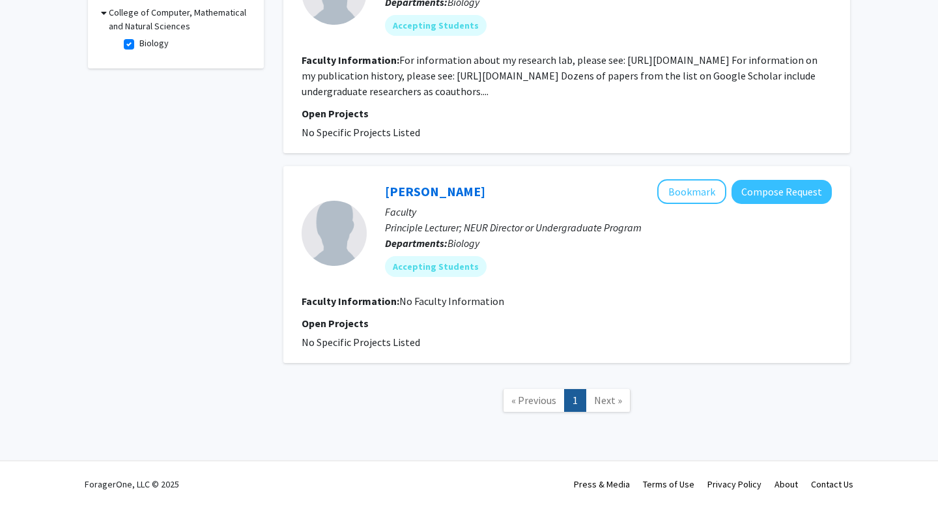
click at [612, 404] on span "Next »" at bounding box center [608, 399] width 28 height 13
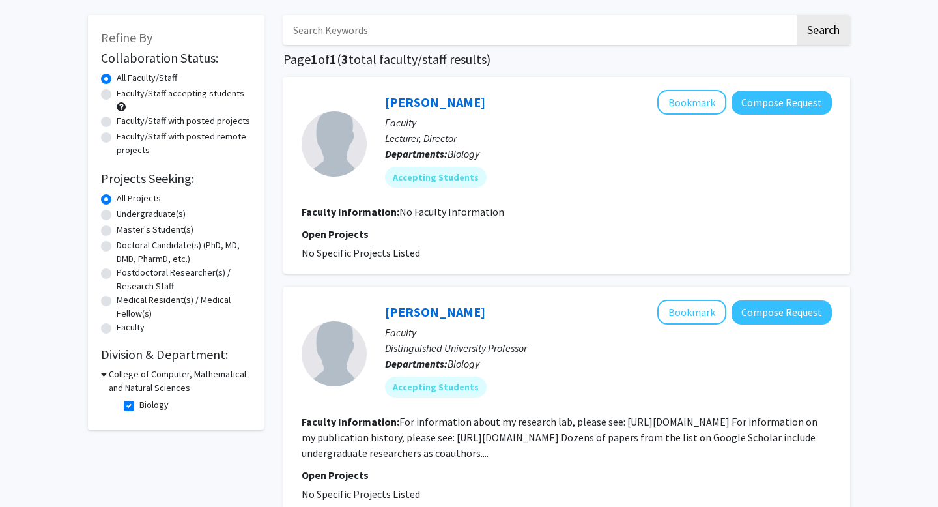
scroll to position [0, 0]
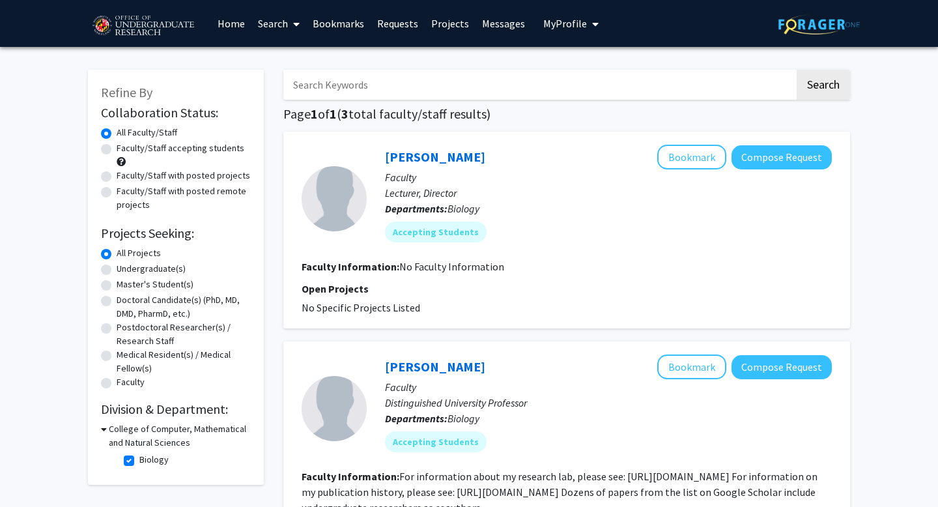
click at [139, 461] on label "Biology" at bounding box center [153, 460] width 29 height 14
click at [139, 461] on input "Biology" at bounding box center [143, 457] width 8 height 8
checkbox input "false"
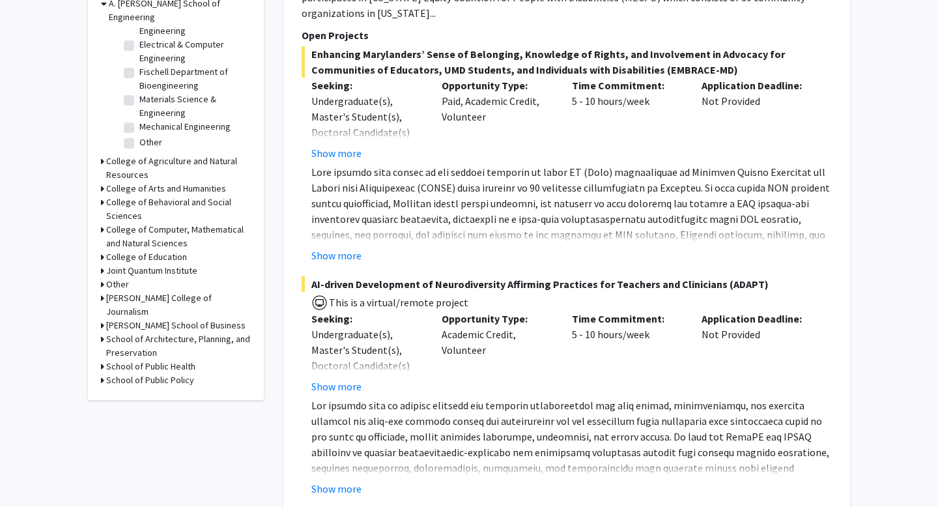
scroll to position [427, 0]
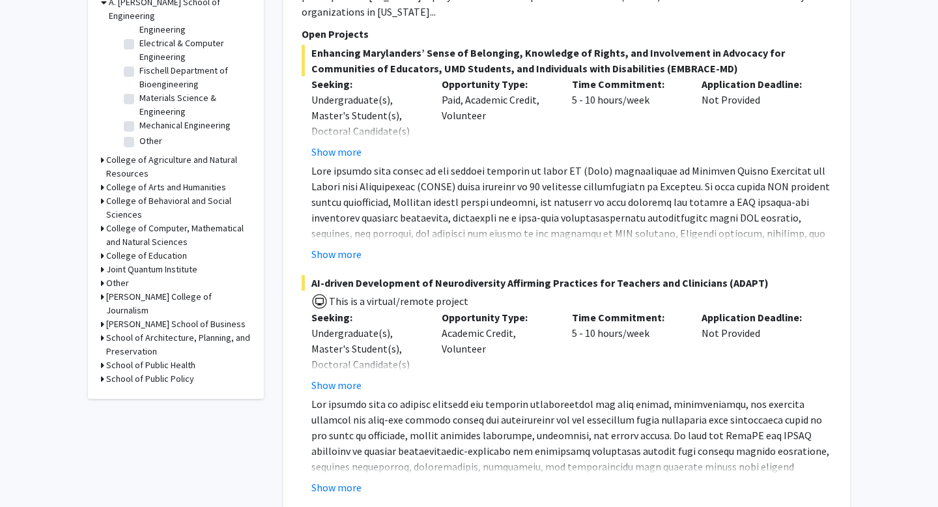
click at [121, 331] on h3 "School of Architecture, Planning, and Preservation" at bounding box center [178, 344] width 145 height 27
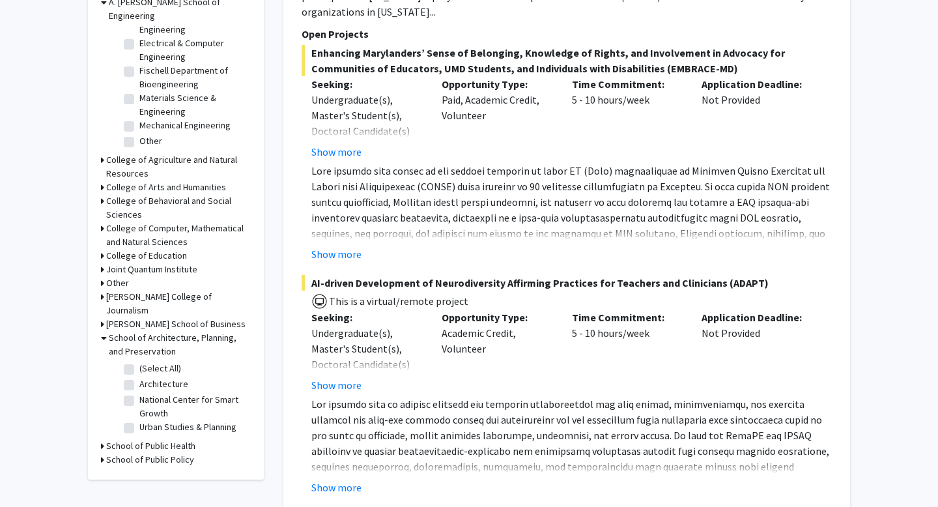
click at [121, 317] on h3 "[PERSON_NAME] School of Business" at bounding box center [175, 324] width 139 height 14
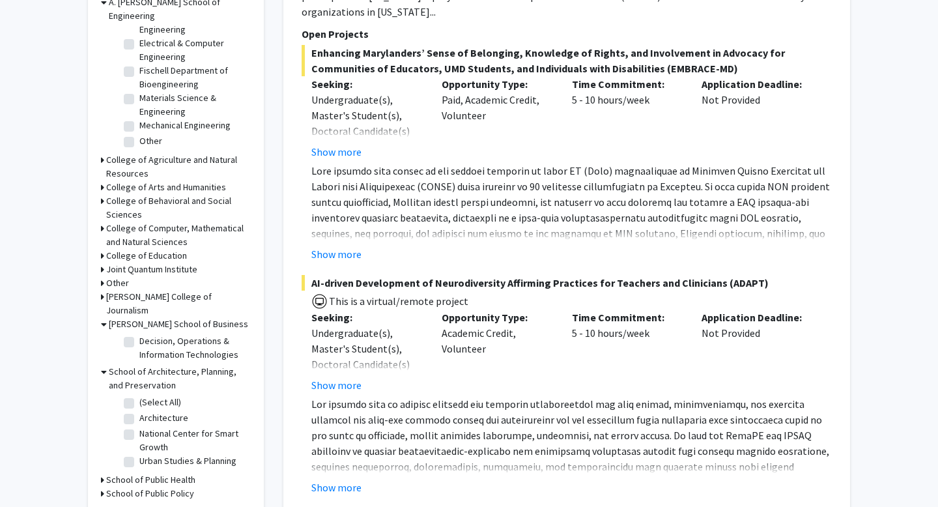
click at [139, 334] on label "Decision, Operations & Information Technologies" at bounding box center [193, 347] width 108 height 27
click at [139, 334] on input "Decision, Operations & Information Technologies" at bounding box center [143, 338] width 8 height 8
checkbox input "true"
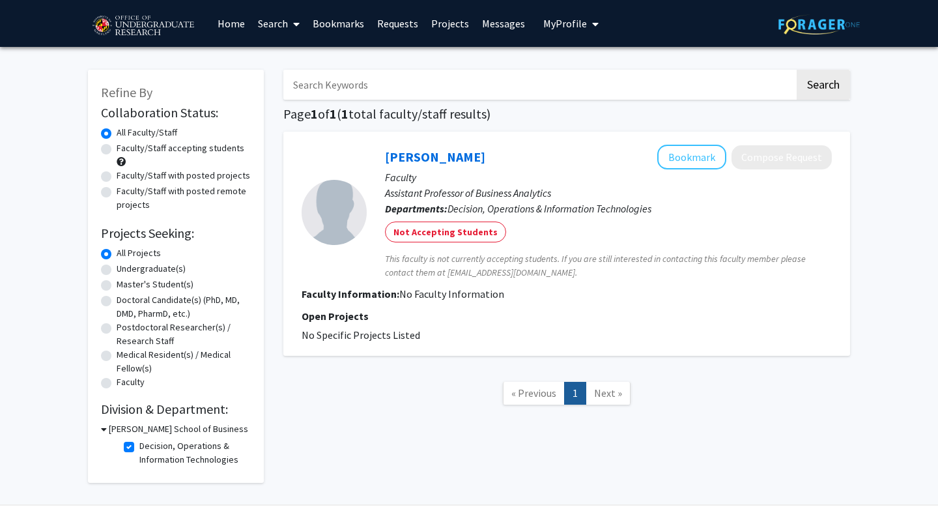
click at [117, 252] on label "All Projects" at bounding box center [139, 253] width 44 height 14
click at [117, 252] on input "All Projects" at bounding box center [121, 250] width 8 height 8
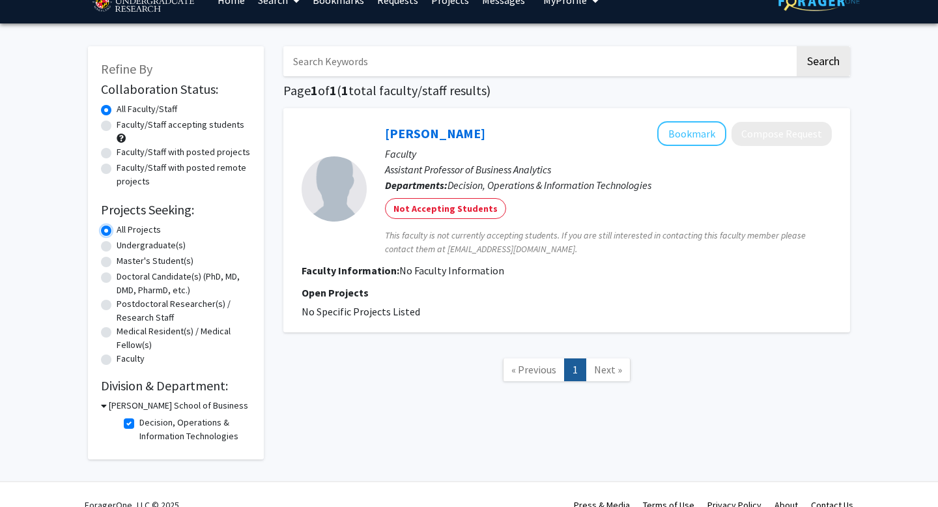
scroll to position [44, 0]
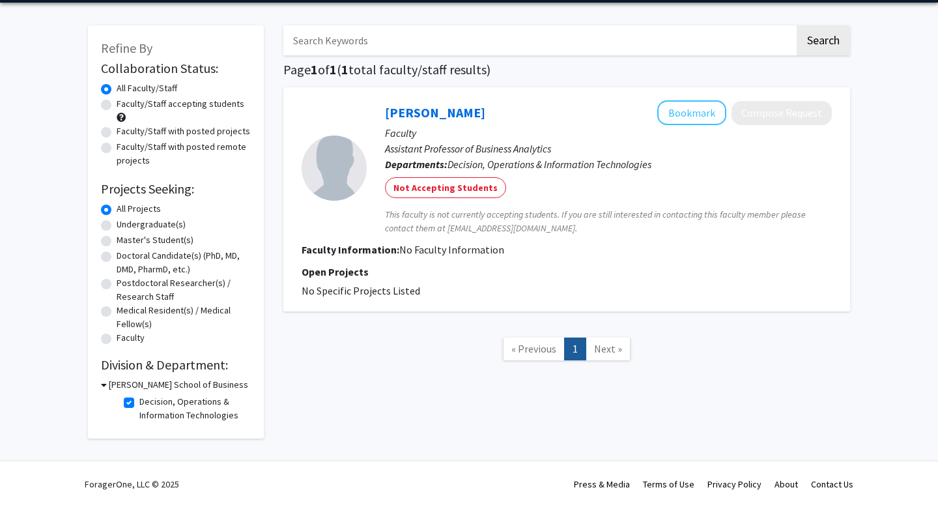
click at [139, 399] on label "Decision, Operations & Information Technologies" at bounding box center [193, 408] width 108 height 27
click at [139, 399] on input "Decision, Operations & Information Technologies" at bounding box center [143, 399] width 8 height 8
checkbox input "false"
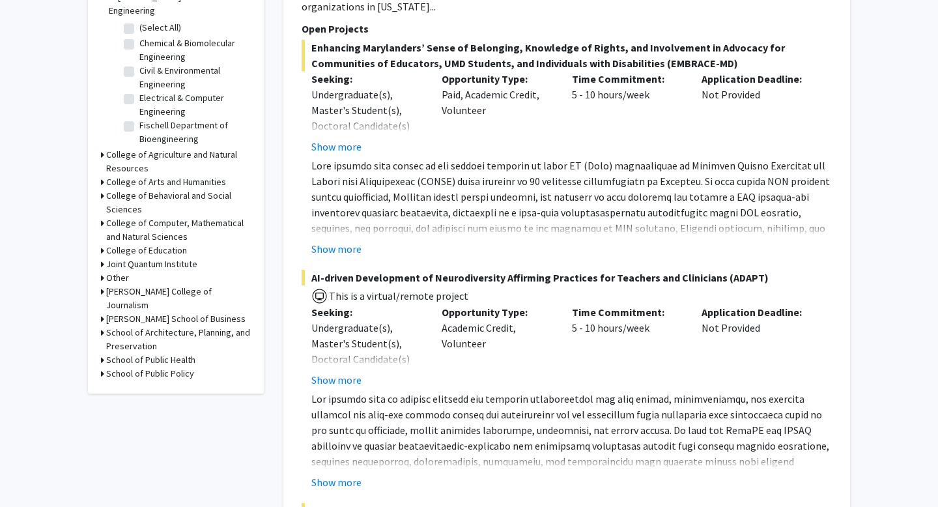
scroll to position [428, 0]
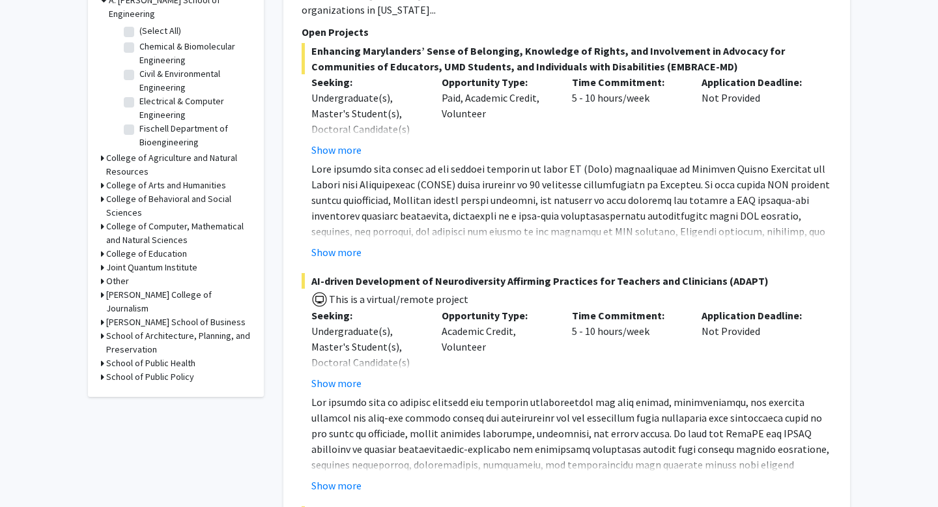
click at [117, 219] on h3 "College of Computer, Mathematical and Natural Sciences" at bounding box center [178, 232] width 145 height 27
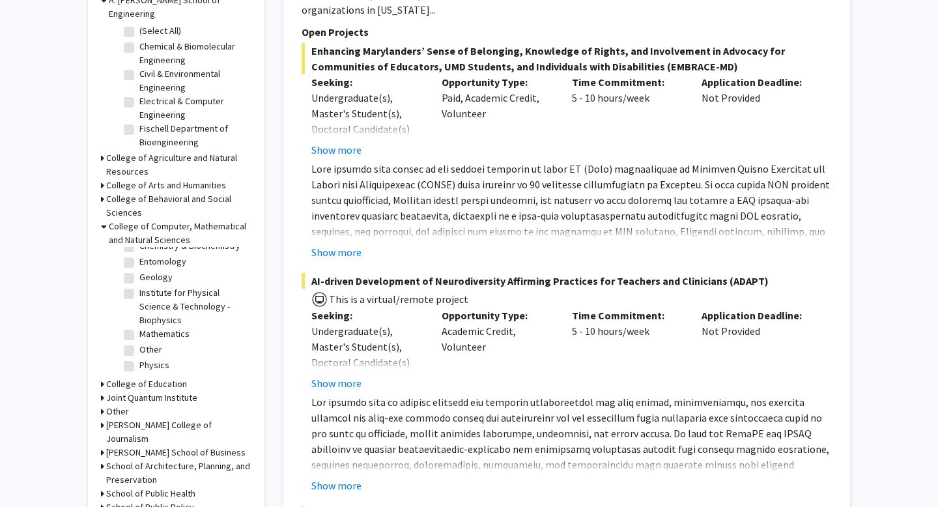
scroll to position [0, 0]
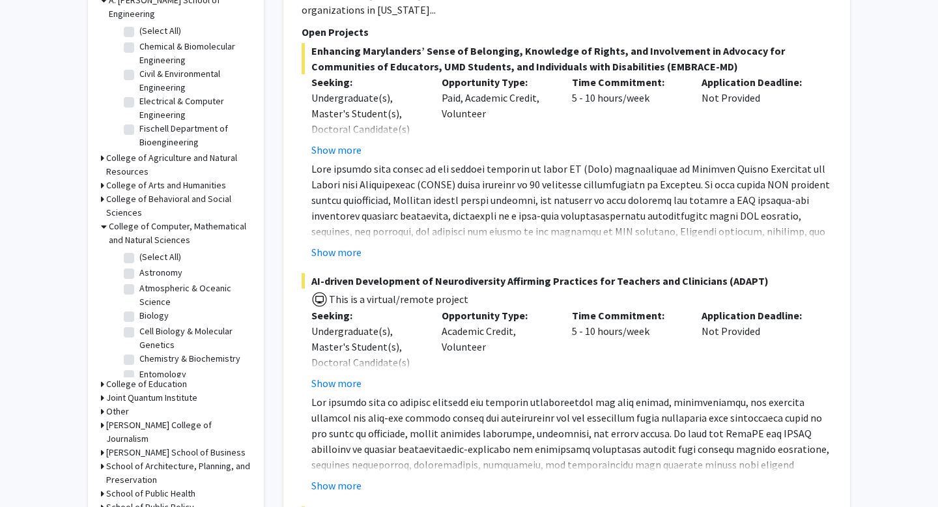
click at [134, 250] on fg-checkbox "(Select All) (Select All)" at bounding box center [186, 258] width 124 height 16
click at [139, 250] on label "(Select All)" at bounding box center [160, 257] width 42 height 14
click at [139, 250] on input "(Select All)" at bounding box center [143, 254] width 8 height 8
checkbox input "true"
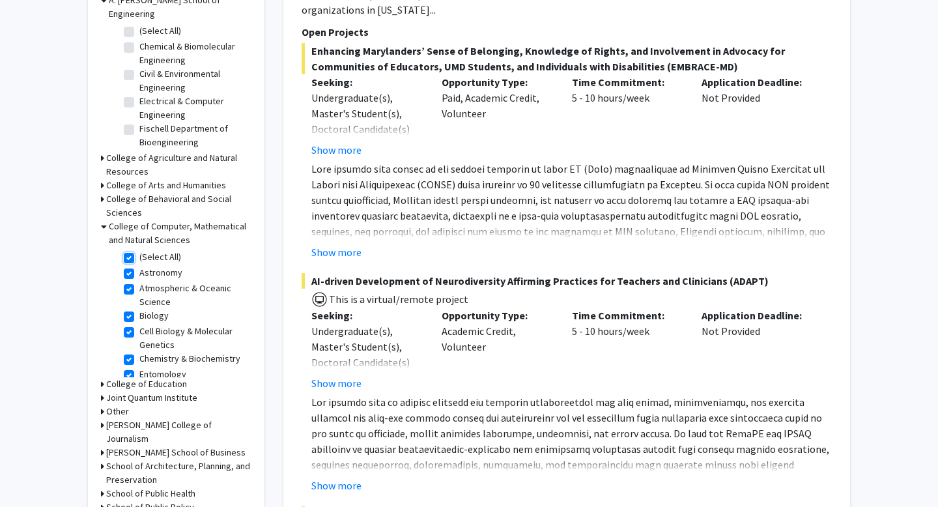
checkbox input "true"
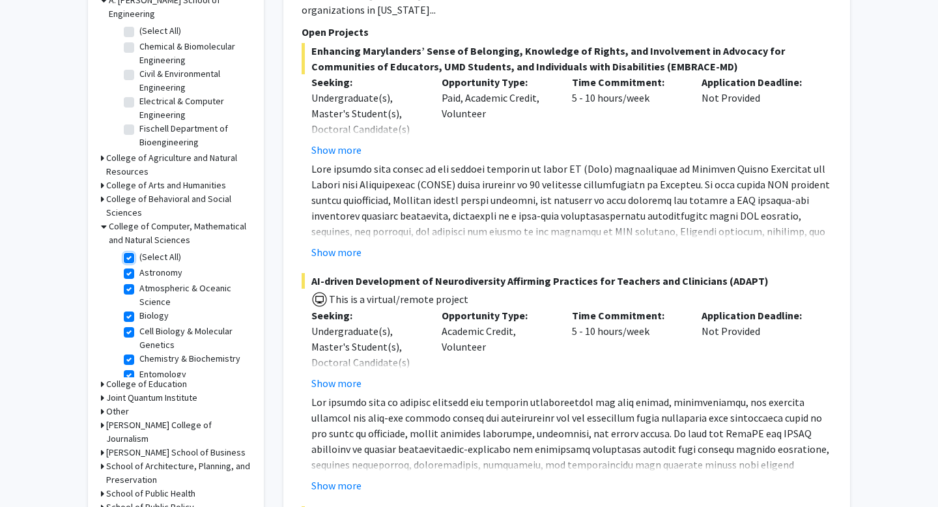
checkbox input "true"
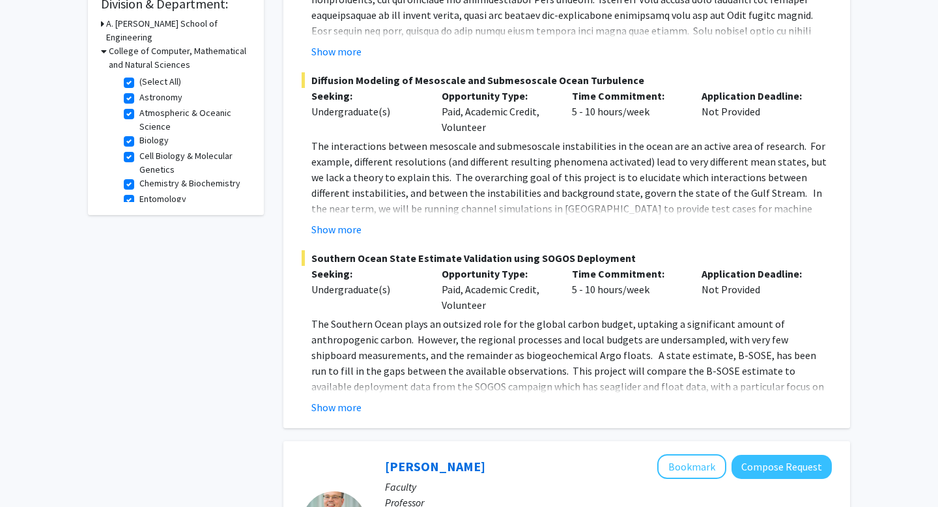
scroll to position [414, 0]
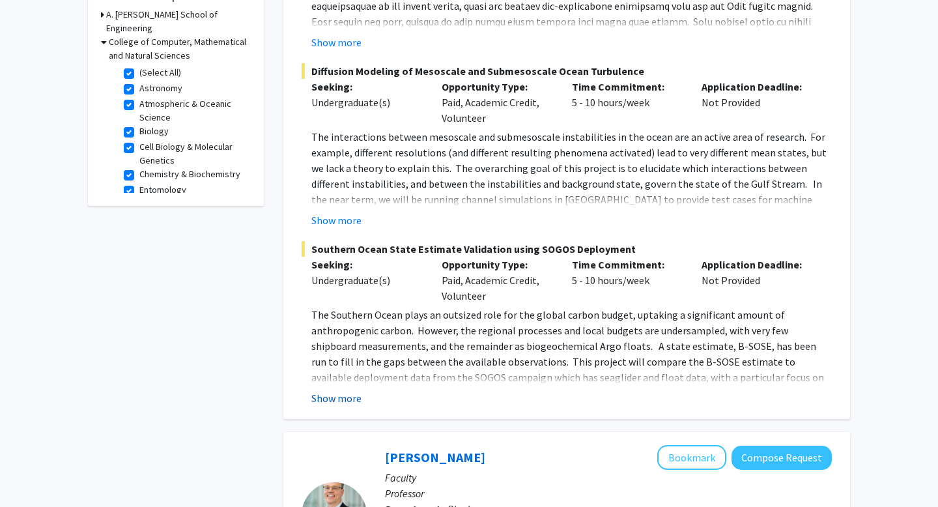
click at [342, 399] on button "Show more" at bounding box center [336, 398] width 50 height 16
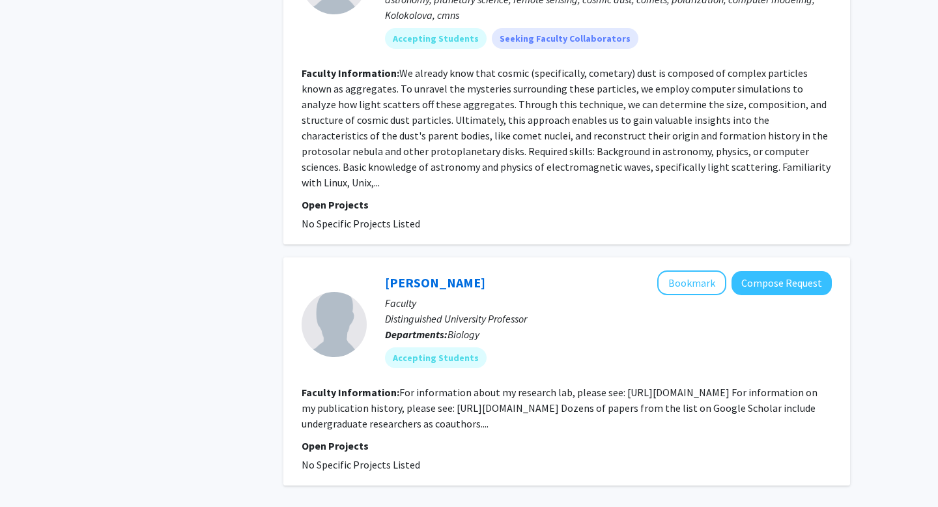
scroll to position [4201, 0]
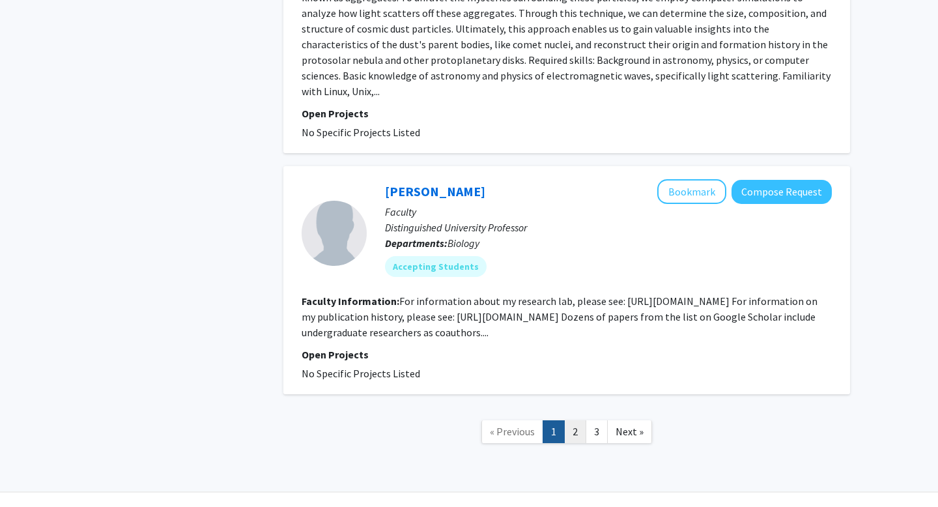
click at [576, 420] on link "2" at bounding box center [575, 431] width 22 height 23
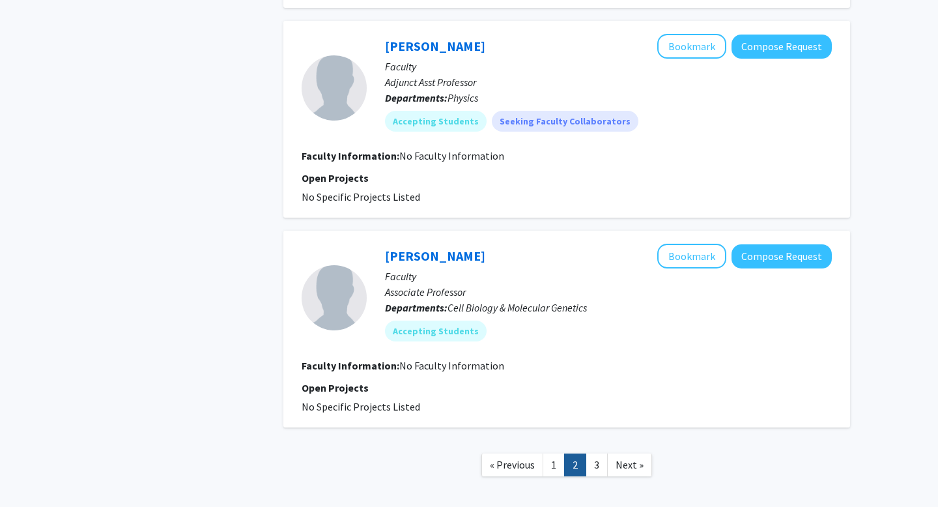
scroll to position [1993, 0]
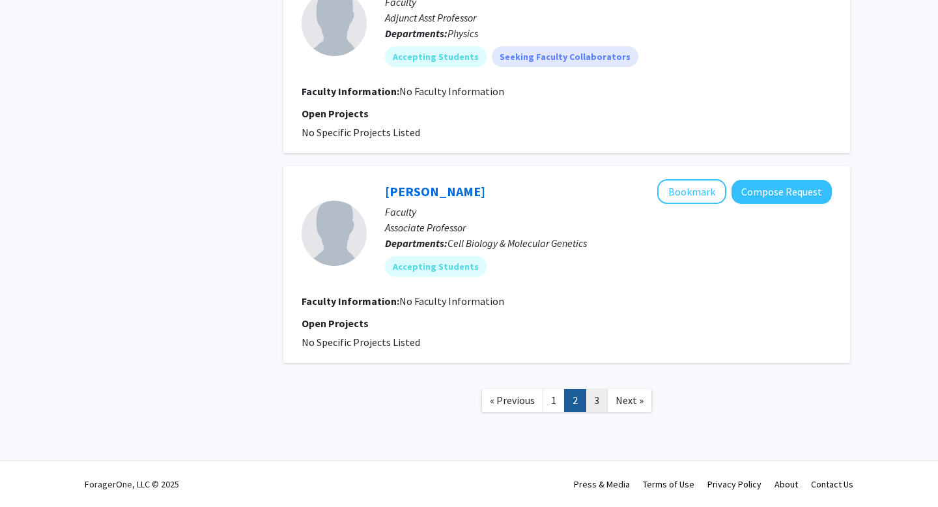
click at [591, 400] on link "3" at bounding box center [596, 400] width 22 height 23
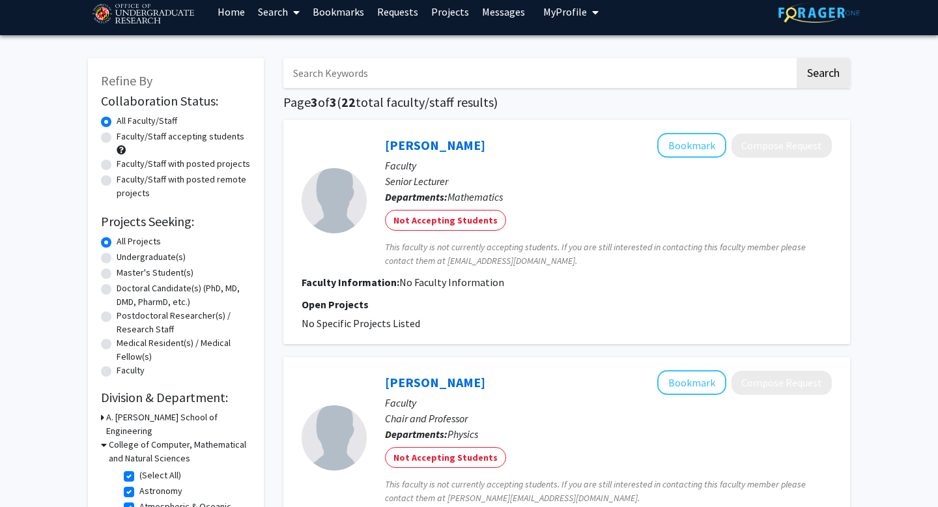
scroll to position [16, 0]
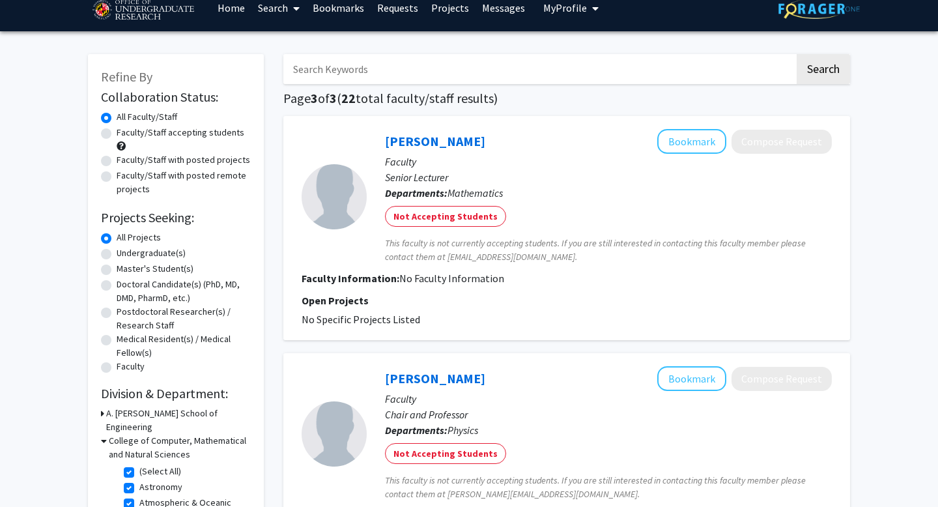
click at [117, 237] on label "All Projects" at bounding box center [139, 238] width 44 height 14
click at [117, 237] on input "All Projects" at bounding box center [121, 235] width 8 height 8
click at [139, 464] on label "(Select All)" at bounding box center [160, 471] width 42 height 14
click at [139, 464] on input "(Select All)" at bounding box center [143, 468] width 8 height 8
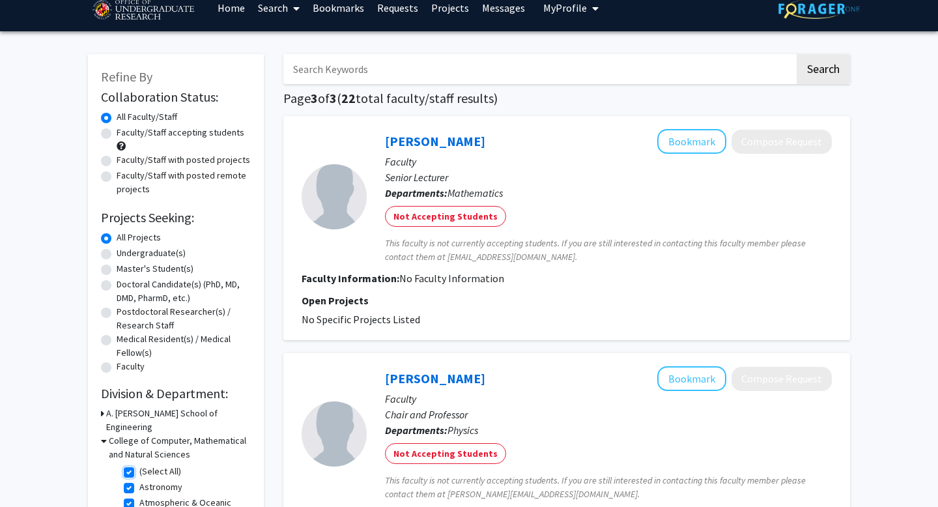
checkbox input "false"
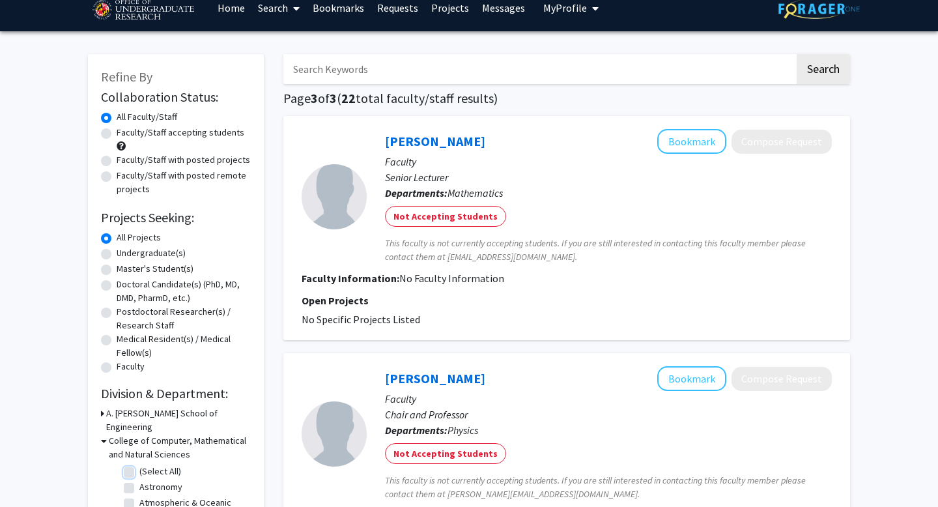
checkbox input "false"
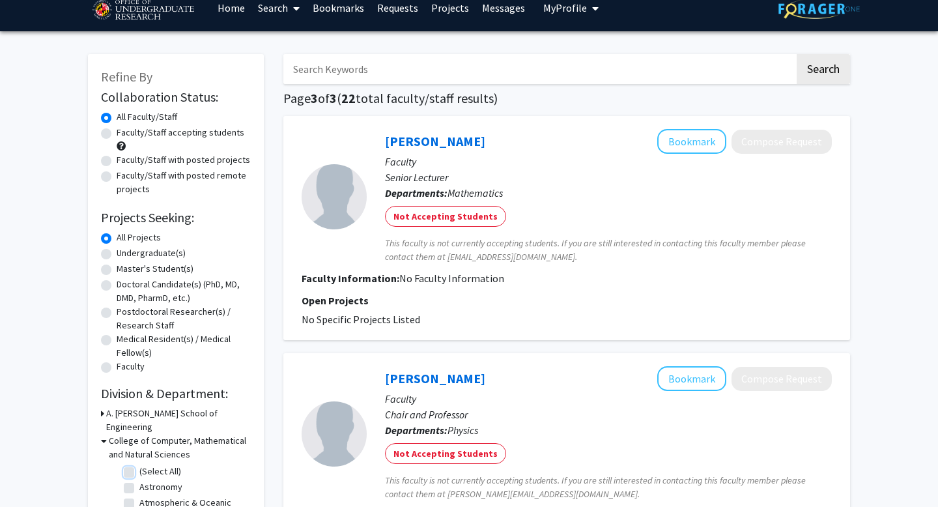
checkbox input "false"
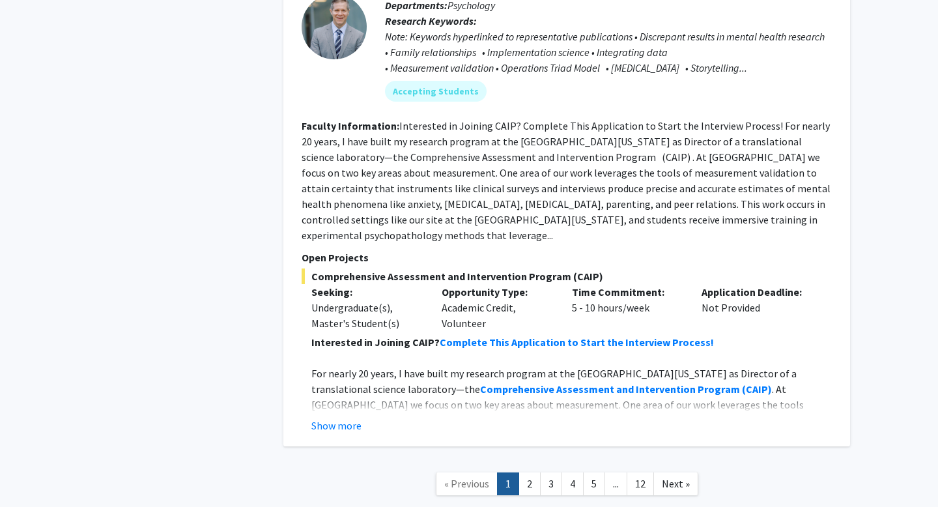
scroll to position [6104, 0]
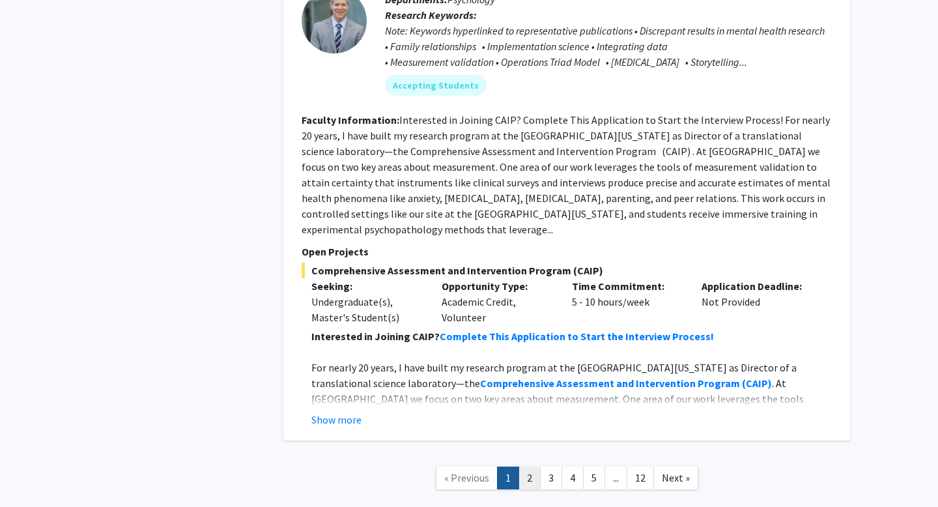
click at [533, 466] on link "2" at bounding box center [529, 477] width 22 height 23
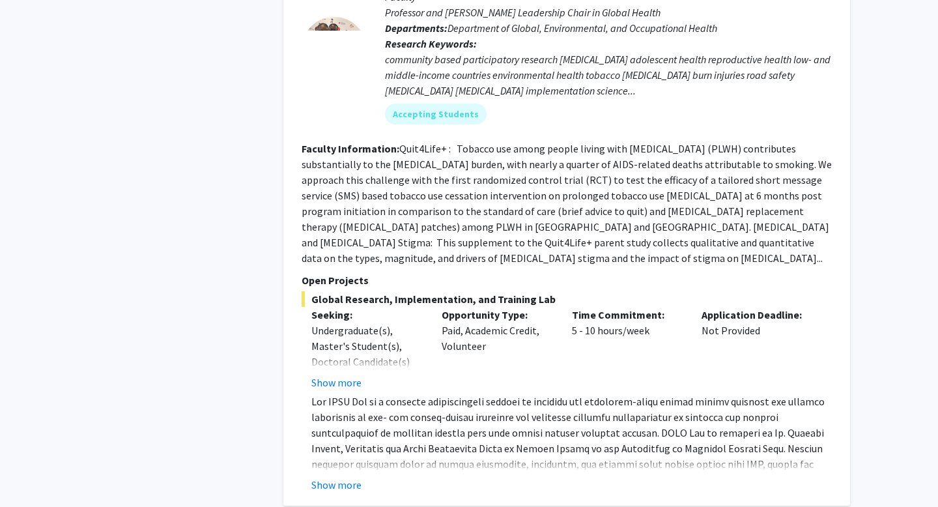
scroll to position [1602, 0]
click at [326, 475] on button "Show more" at bounding box center [336, 483] width 50 height 16
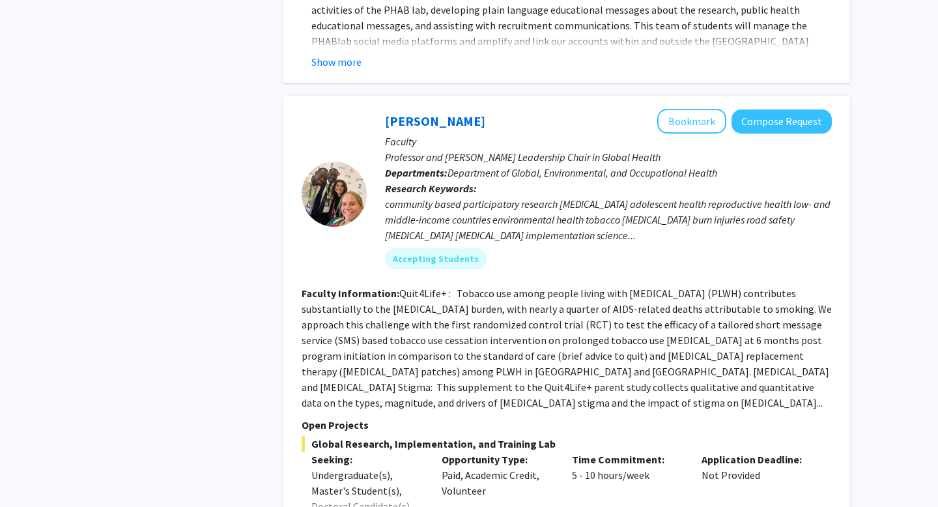
scroll to position [1455, 0]
click at [764, 110] on button "Compose Request" at bounding box center [781, 122] width 100 height 24
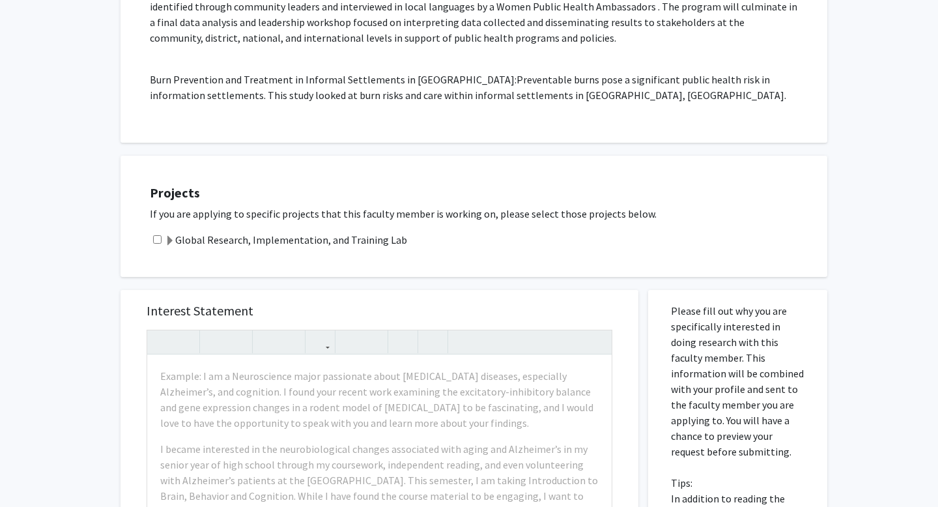
scroll to position [1050, 0]
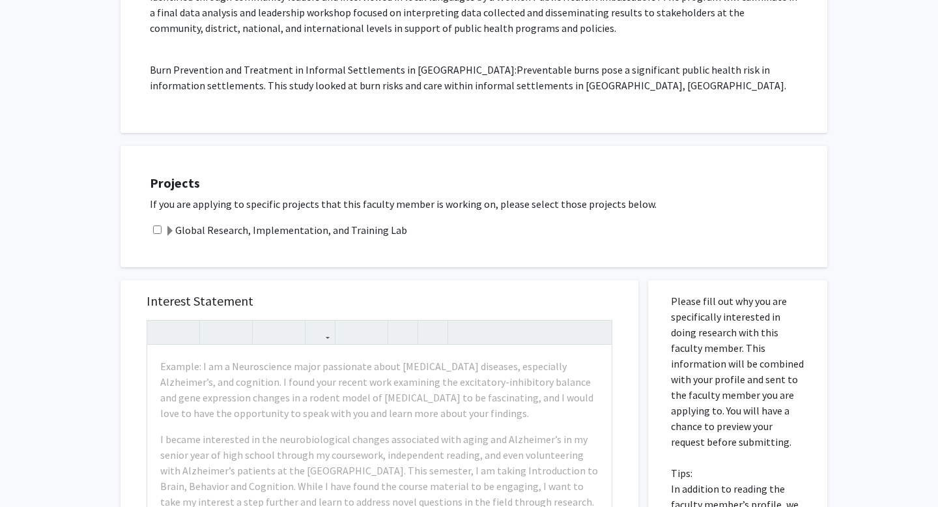
click at [160, 225] on input "checkbox" at bounding box center [157, 229] width 8 height 8
checkbox input "true"
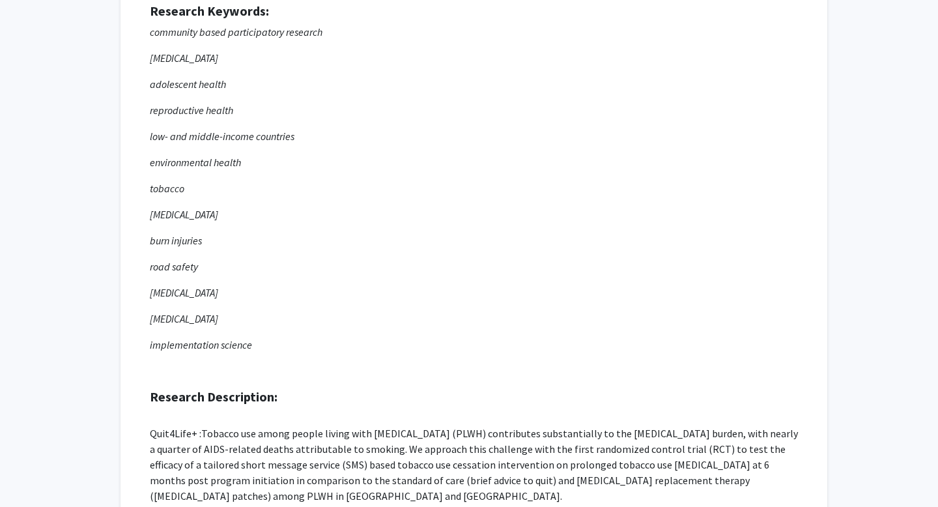
scroll to position [158, 0]
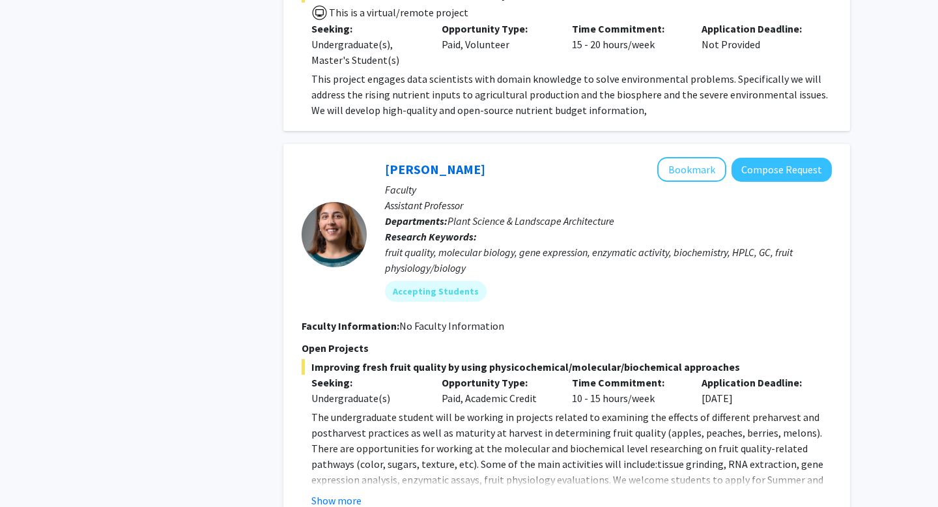
scroll to position [4450, 0]
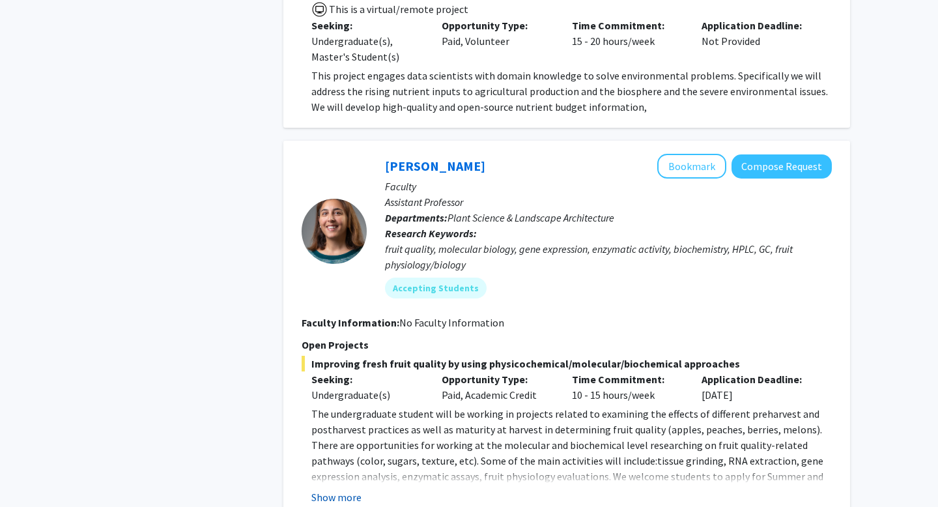
click at [348, 489] on button "Show more" at bounding box center [336, 497] width 50 height 16
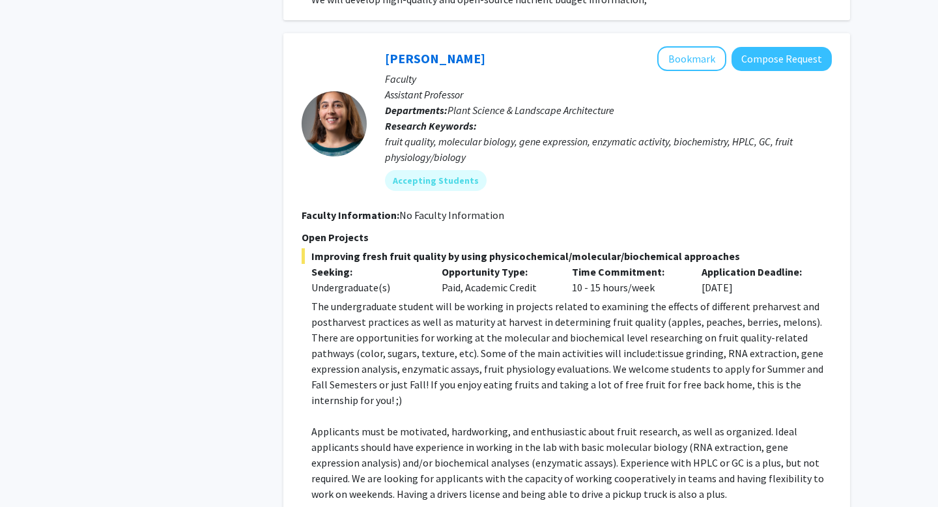
scroll to position [4683, 0]
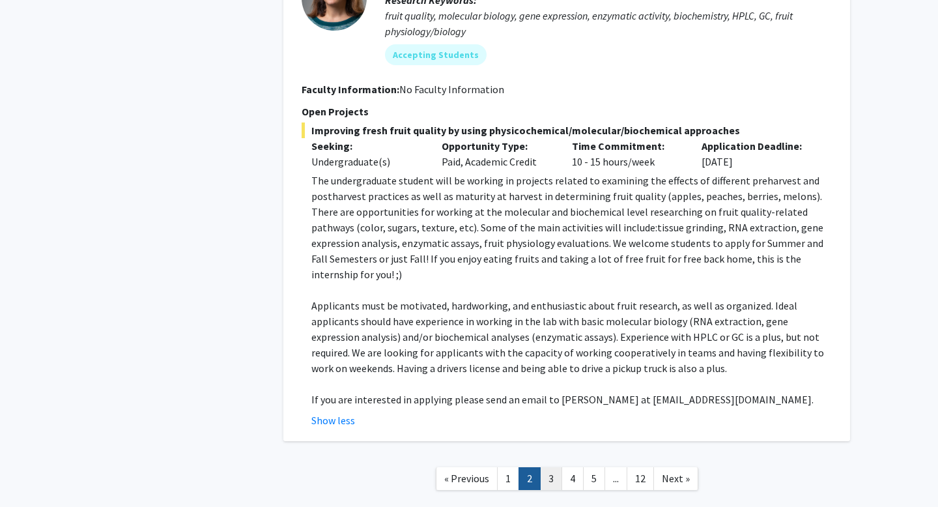
click at [547, 467] on link "3" at bounding box center [551, 478] width 22 height 23
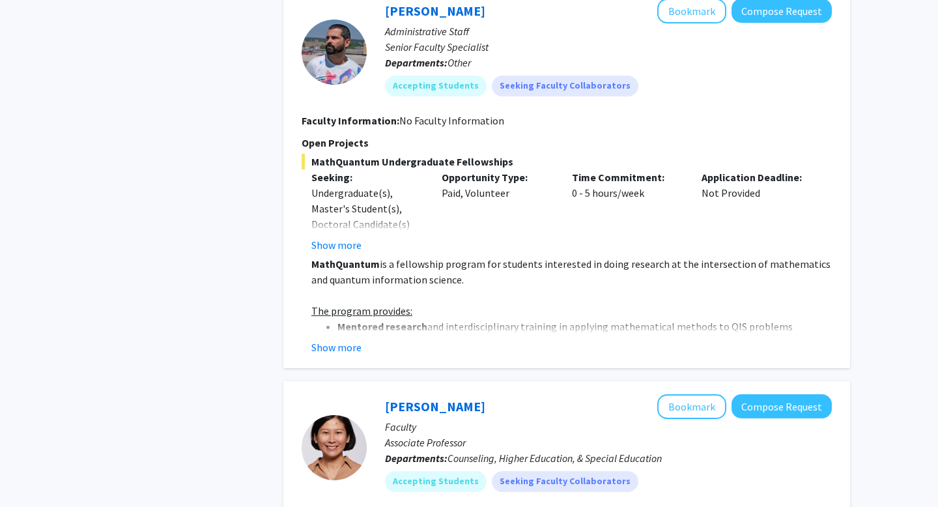
scroll to position [1648, 0]
click at [352, 348] on button "Show more" at bounding box center [336, 347] width 50 height 16
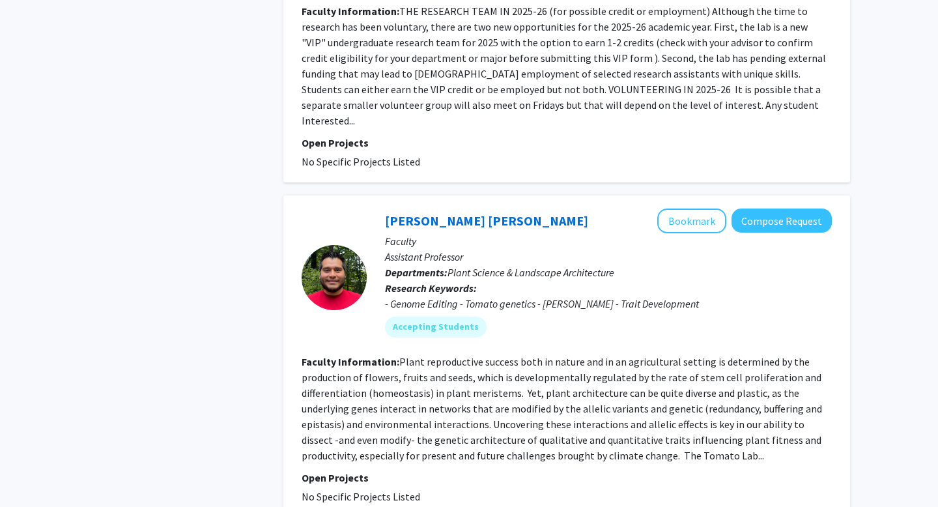
scroll to position [3902, 0]
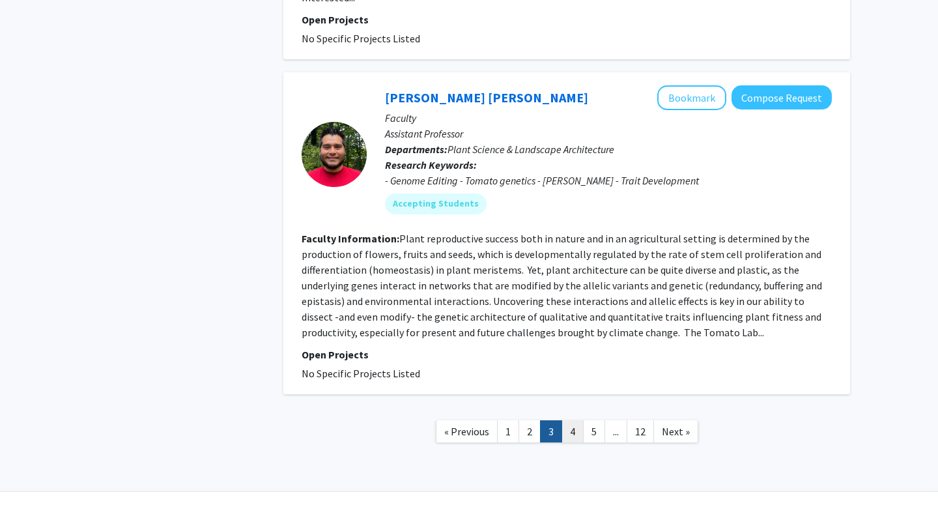
click at [568, 420] on link "4" at bounding box center [572, 431] width 22 height 23
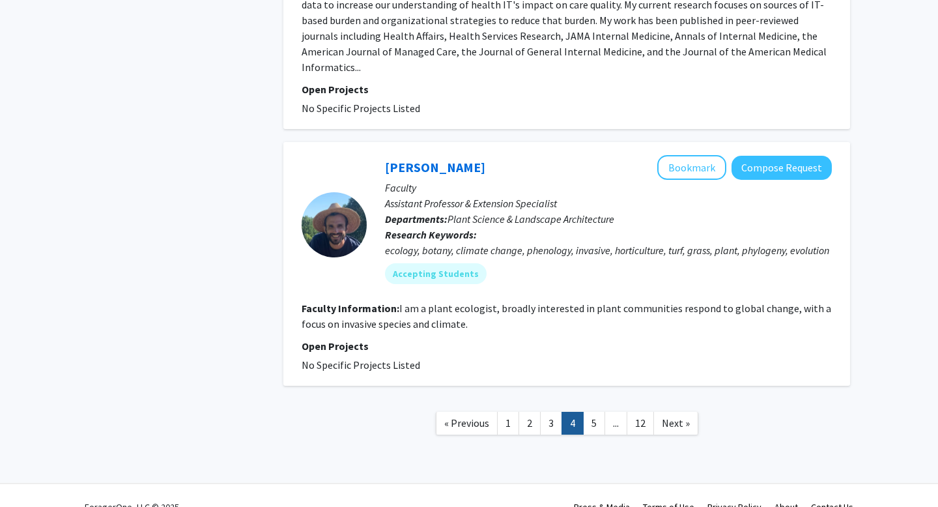
scroll to position [2905, 0]
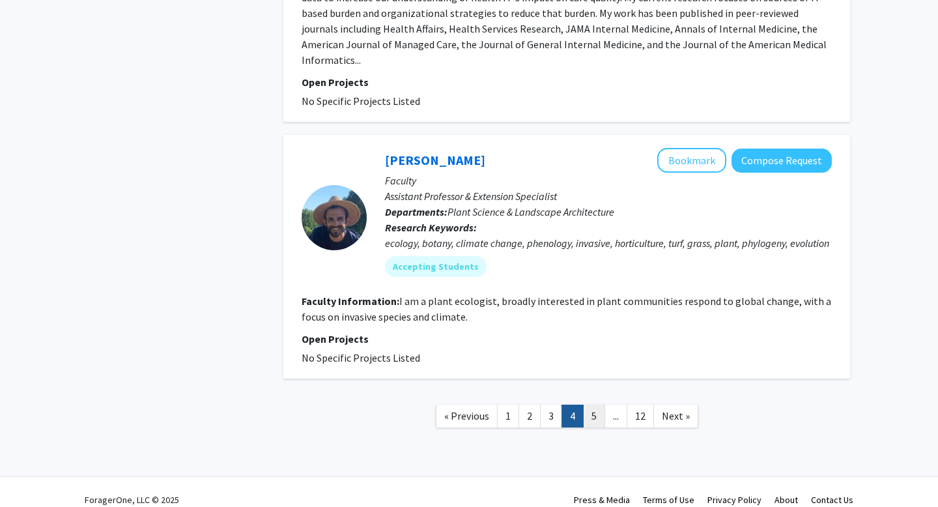
click at [587, 404] on link "5" at bounding box center [594, 415] width 22 height 23
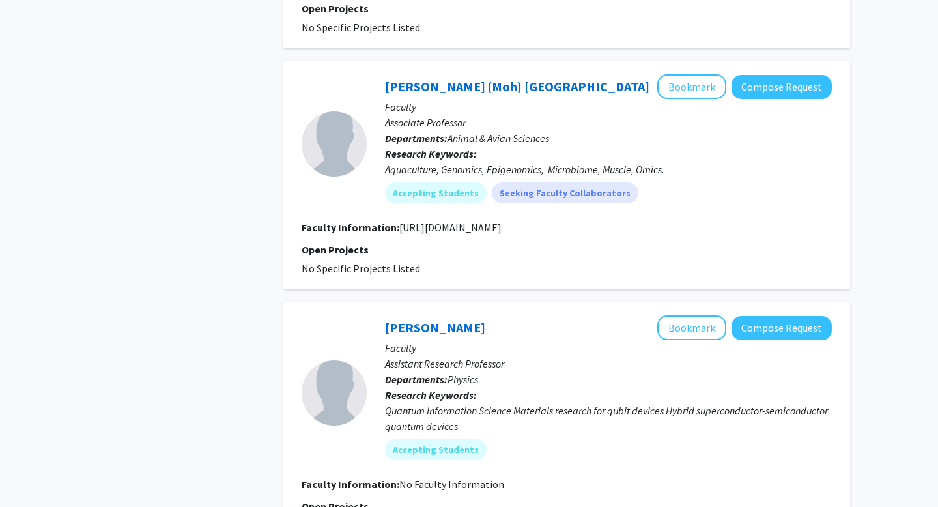
scroll to position [2249, 0]
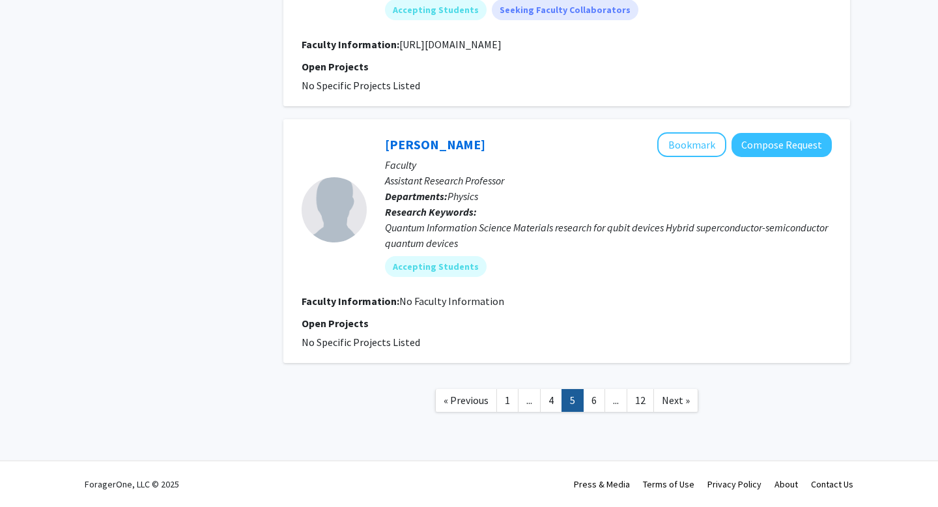
click at [533, 406] on link "..." at bounding box center [529, 400] width 23 height 23
click at [527, 402] on span "..." at bounding box center [529, 399] width 6 height 13
click at [550, 402] on link "4" at bounding box center [551, 400] width 22 height 23
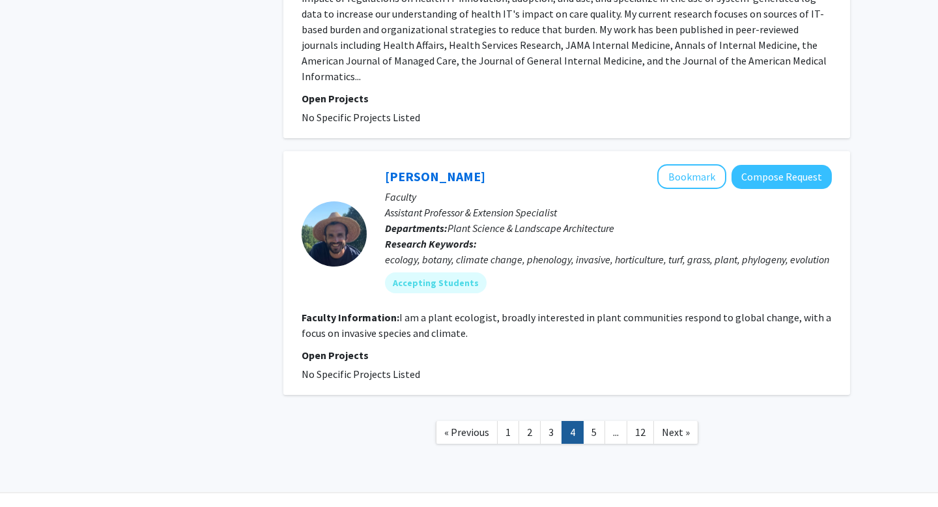
scroll to position [2905, 0]
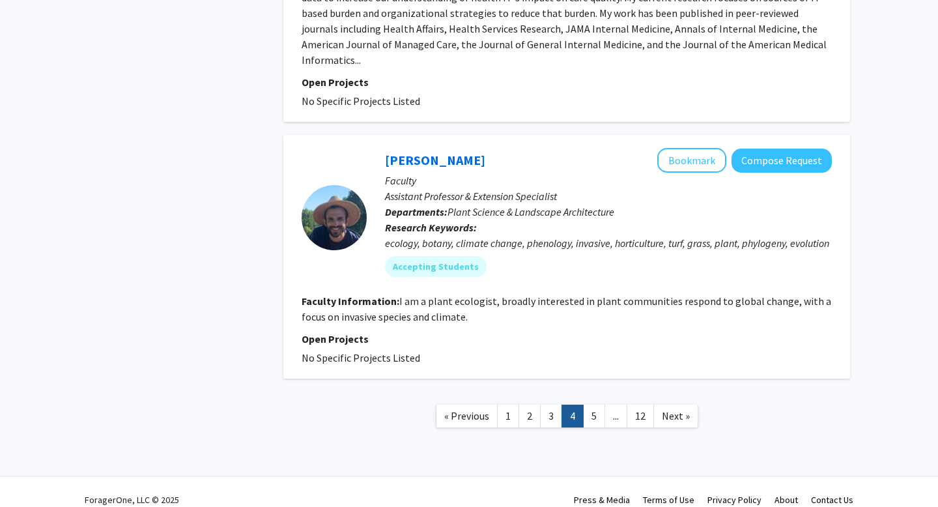
click at [550, 404] on link "3" at bounding box center [551, 415] width 22 height 23
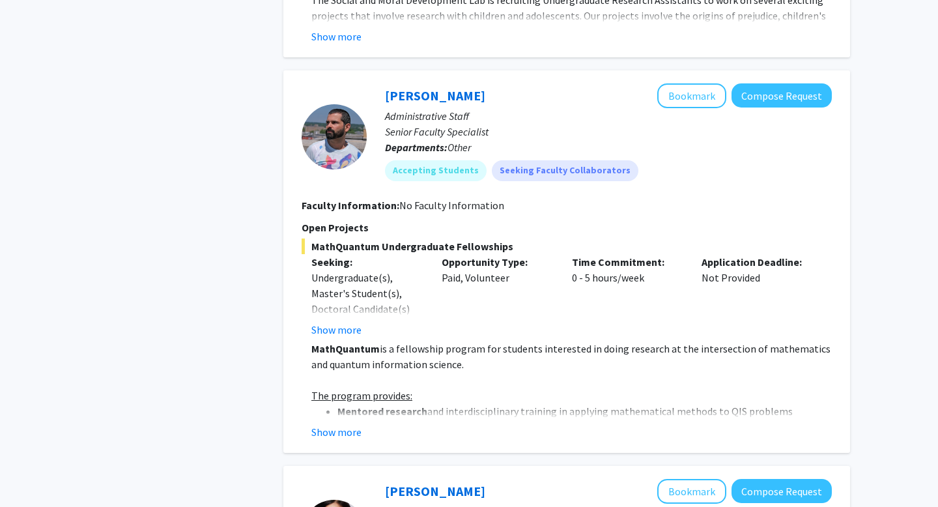
scroll to position [1565, 0]
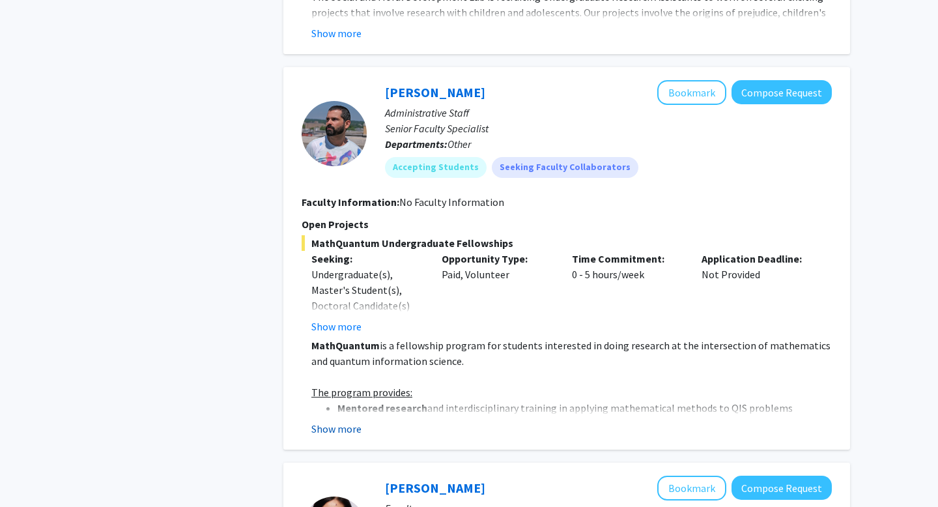
click at [344, 421] on button "Show more" at bounding box center [336, 429] width 50 height 16
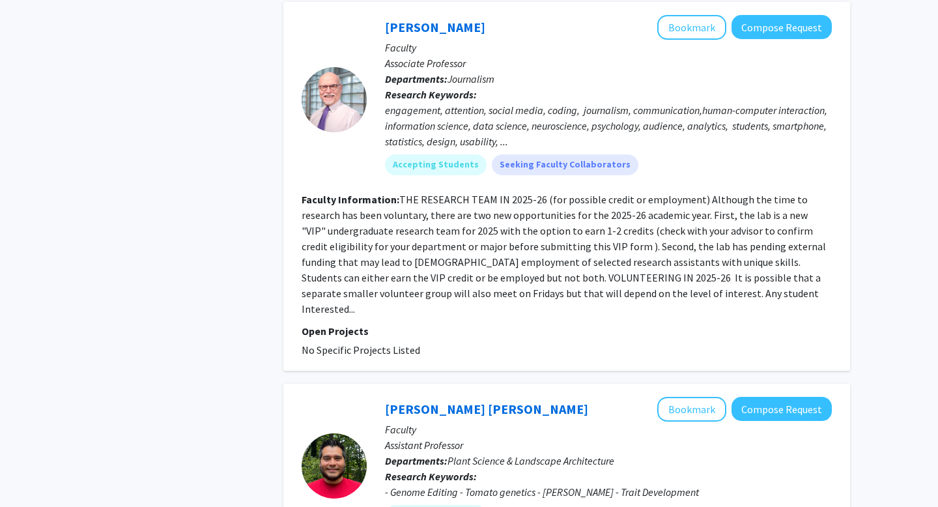
scroll to position [3902, 0]
